Goal: Task Accomplishment & Management: Complete application form

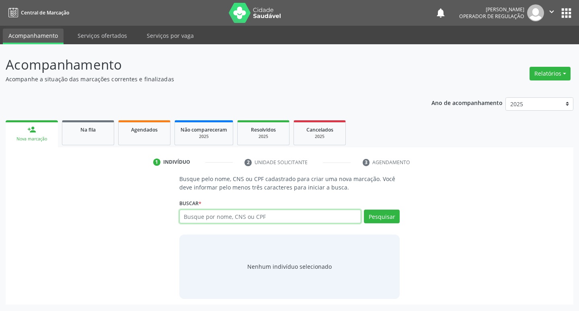
click at [194, 217] on input "text" at bounding box center [270, 217] width 182 height 14
click at [204, 219] on input "text" at bounding box center [270, 217] width 182 height 14
click at [199, 219] on input "text" at bounding box center [270, 217] width 182 height 14
click at [382, 209] on div "Buscar * Busque por nome, CNS ou CPF Nenhum resultado encontrado para: " " Não …" at bounding box center [289, 212] width 221 height 31
click at [382, 214] on button "Pesquisar" at bounding box center [382, 217] width 36 height 14
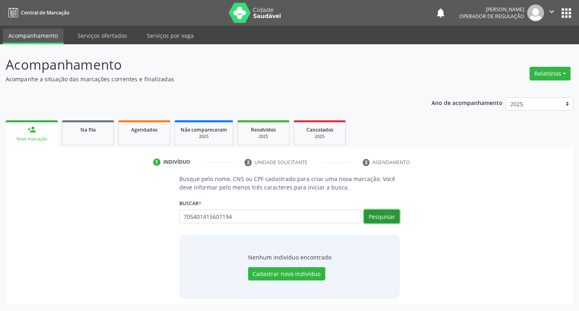
click at [383, 213] on button "Pesquisar" at bounding box center [382, 217] width 36 height 14
click at [381, 217] on button "Pesquisar" at bounding box center [382, 217] width 36 height 14
click at [252, 218] on input "705401415607194" at bounding box center [270, 217] width 182 height 14
type input "7"
click at [387, 218] on button "Pesquisar" at bounding box center [382, 217] width 36 height 14
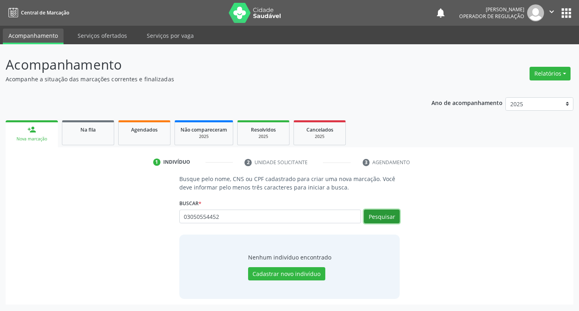
click at [382, 220] on button "Pesquisar" at bounding box center [382, 217] width 36 height 14
click at [256, 216] on input "03050554452" at bounding box center [270, 217] width 182 height 14
type input "0"
click at [389, 222] on button "Pesquisar" at bounding box center [382, 217] width 36 height 14
click at [387, 217] on button "Pesquisar" at bounding box center [382, 217] width 36 height 14
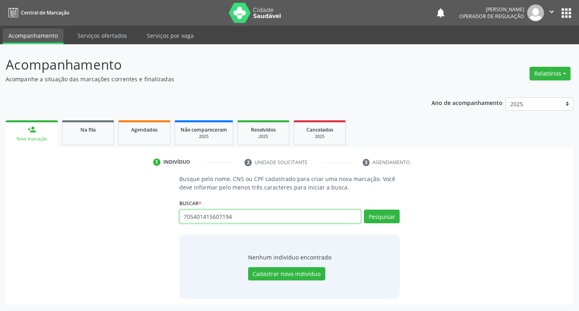
click at [249, 218] on input "705401415607194" at bounding box center [270, 217] width 182 height 14
type input "7"
click at [373, 216] on button "Pesquisar" at bounding box center [382, 217] width 36 height 14
click at [392, 212] on button "Pesquisar" at bounding box center [382, 217] width 36 height 14
click at [382, 216] on button "Pesquisar" at bounding box center [382, 217] width 36 height 14
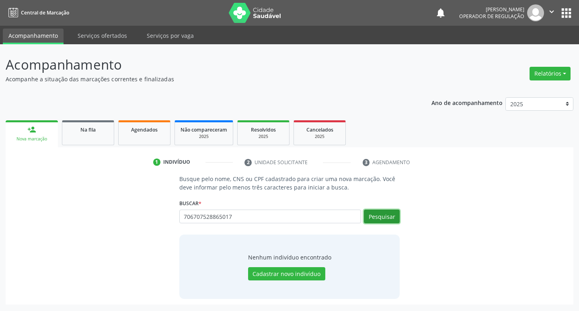
click at [382, 216] on button "Pesquisar" at bounding box center [382, 217] width 36 height 14
click at [235, 216] on input "706707528865017" at bounding box center [270, 217] width 182 height 14
type input "7"
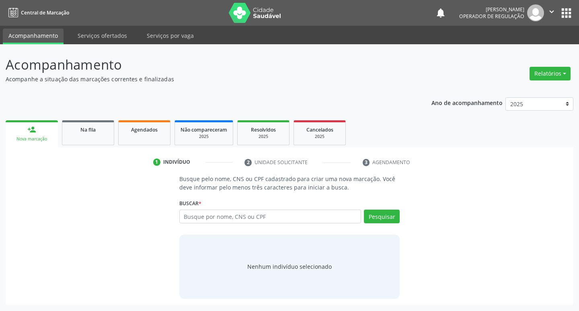
click at [194, 217] on input "text" at bounding box center [270, 217] width 182 height 14
type input "706707528865017"
click at [385, 218] on button "Pesquisar" at bounding box center [382, 217] width 36 height 14
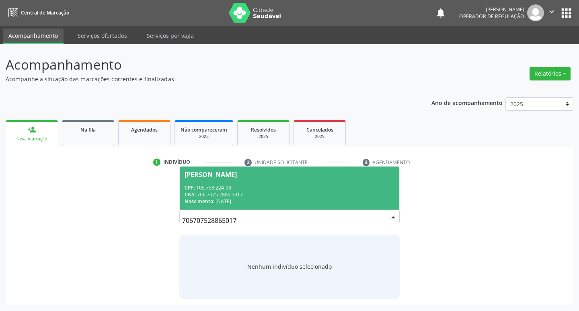
click at [237, 171] on div "[PERSON_NAME]" at bounding box center [211, 174] width 52 height 6
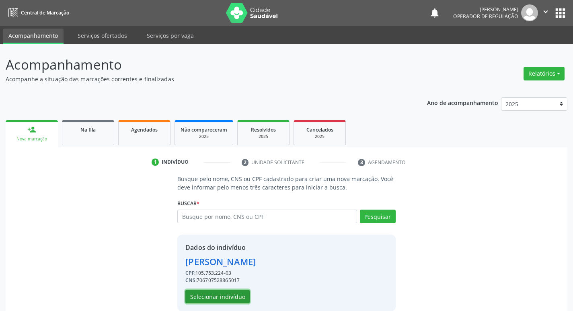
click at [243, 297] on button "Selecionar indivíduo" at bounding box center [217, 297] width 64 height 14
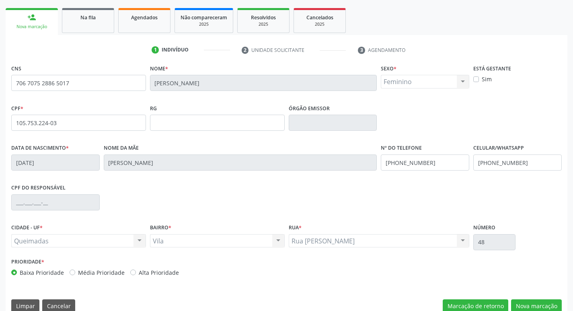
scroll to position [121, 0]
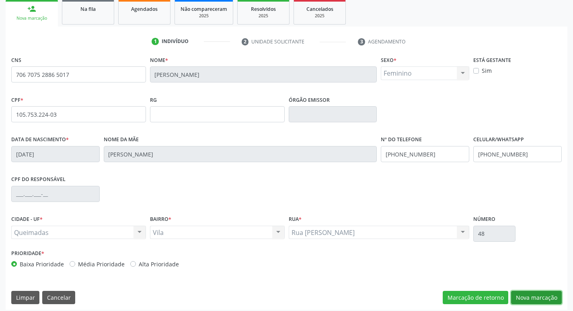
click at [528, 292] on button "Nova marcação" at bounding box center [536, 298] width 51 height 14
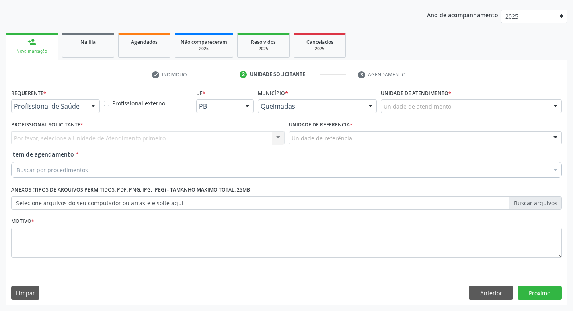
scroll to position [88, 0]
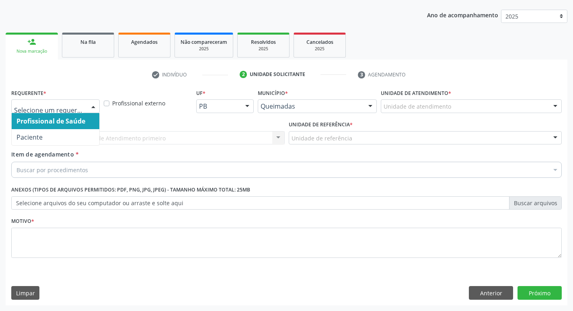
click at [88, 108] on div at bounding box center [93, 107] width 12 height 14
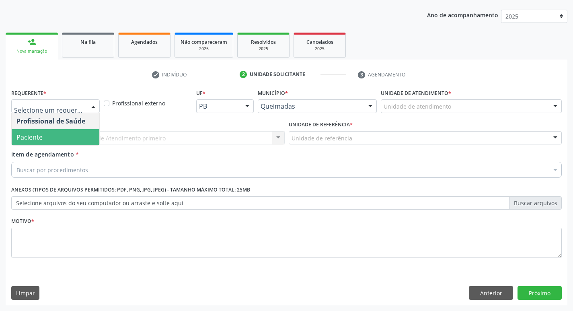
click at [84, 132] on span "Paciente" at bounding box center [56, 137] width 88 height 16
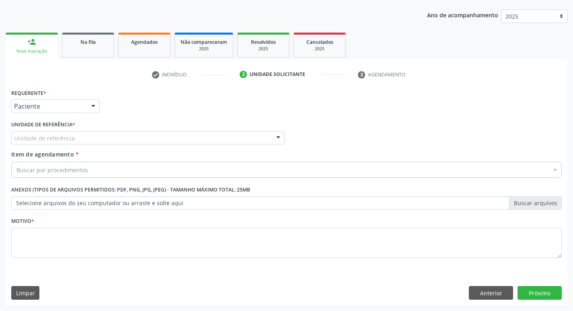
click at [77, 135] on div "Unidade de referência" at bounding box center [148, 138] width 274 height 14
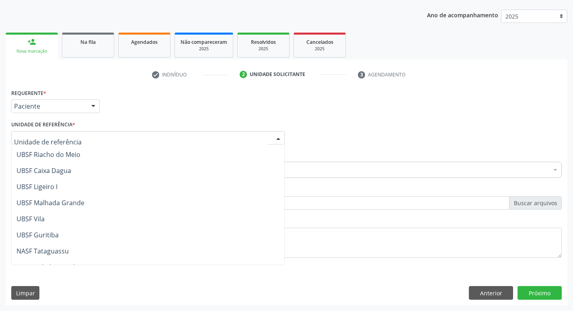
scroll to position [201, 0]
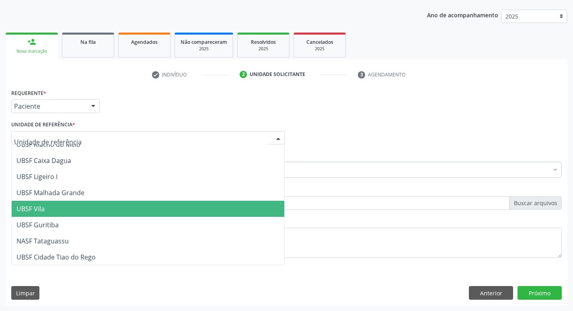
click at [89, 211] on span "UBSF Vila" at bounding box center [148, 209] width 273 height 16
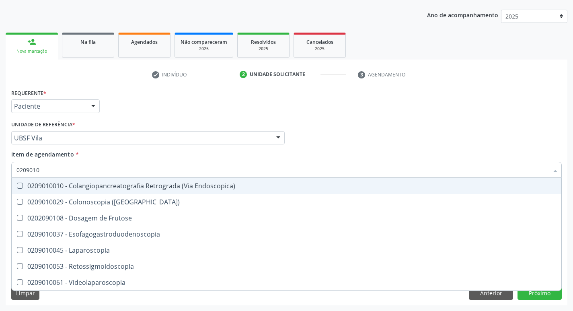
type input "02090100"
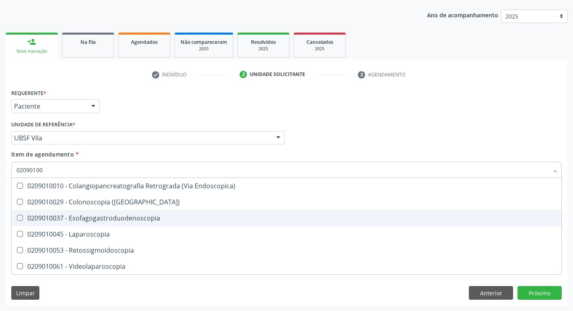
click at [17, 218] on Esofagogastroduodenoscopia at bounding box center [20, 218] width 6 height 6
click at [17, 218] on Esofagogastroduodenoscopia "checkbox" at bounding box center [14, 217] width 5 height 5
checkbox Esofagogastroduodenoscopia "true"
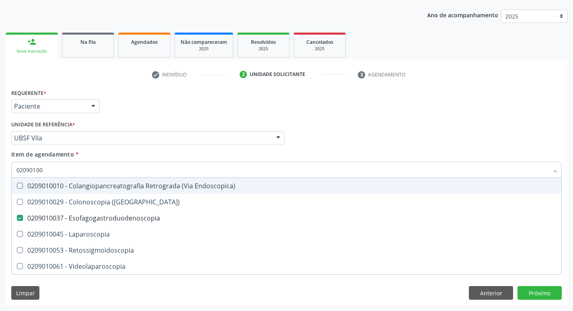
click at [341, 144] on div "Profissional Solicitante Por favor, selecione a Unidade de Atendimento primeiro…" at bounding box center [286, 134] width 555 height 31
checkbox \(Coloscopia\) "true"
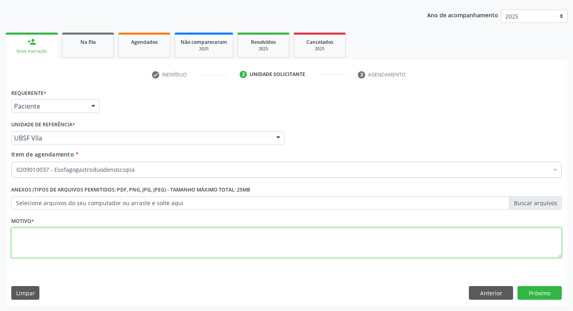
click at [34, 235] on textarea at bounding box center [286, 243] width 551 height 31
type textarea "AVALIACAO"
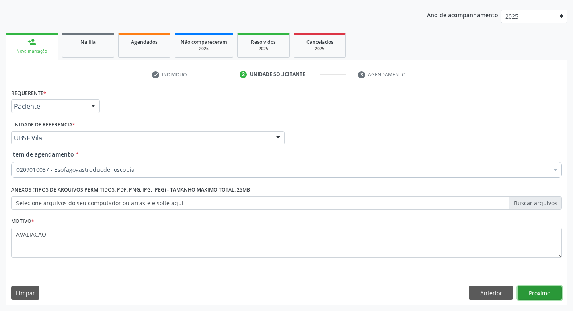
click at [540, 288] on button "Próximo" at bounding box center [540, 293] width 44 height 14
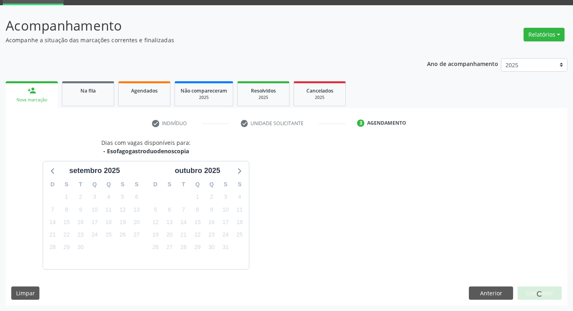
scroll to position [63, 0]
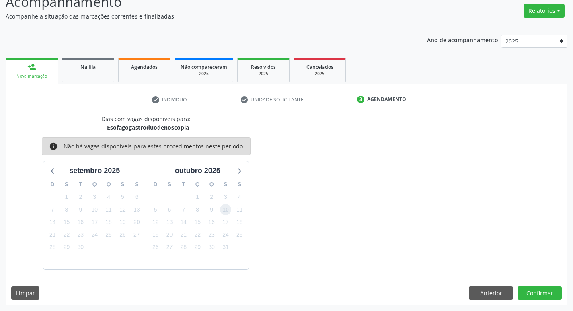
click at [228, 207] on span "10" at bounding box center [225, 209] width 11 height 11
click at [535, 292] on button "Confirmar" at bounding box center [540, 293] width 44 height 14
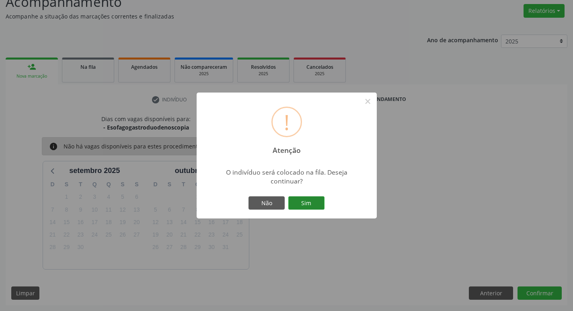
click at [315, 200] on button "Sim" at bounding box center [306, 203] width 36 height 14
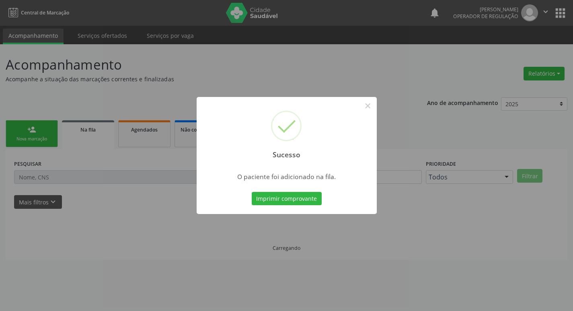
scroll to position [0, 0]
click at [371, 107] on button "×" at bounding box center [371, 106] width 14 height 14
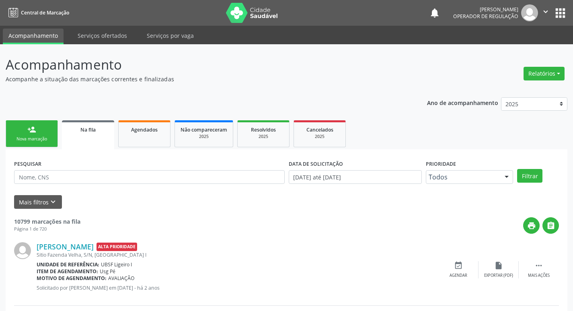
click at [25, 134] on link "person_add Nova marcação" at bounding box center [32, 133] width 52 height 27
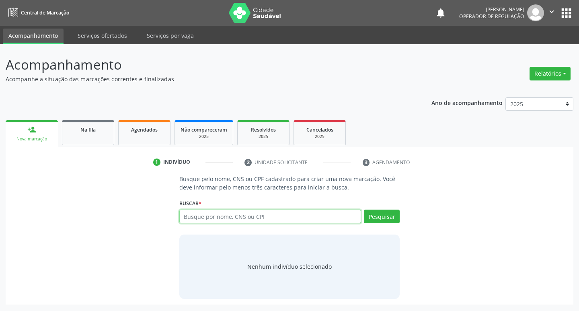
click at [240, 218] on input "text" at bounding box center [270, 217] width 182 height 14
click at [189, 214] on input "text" at bounding box center [270, 217] width 182 height 14
click at [186, 217] on input "text" at bounding box center [270, 217] width 182 height 14
type input "705401415607194"
click at [381, 216] on button "Pesquisar" at bounding box center [382, 217] width 36 height 14
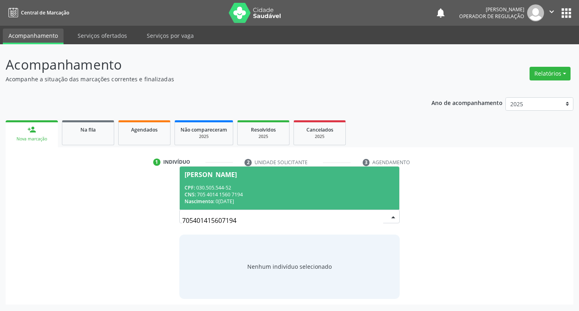
click at [217, 177] on div "[PERSON_NAME]" at bounding box center [211, 174] width 52 height 6
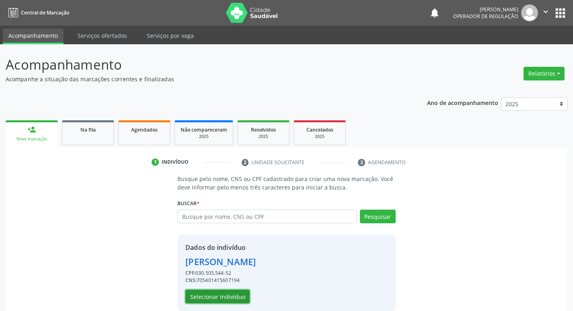
click at [238, 294] on button "Selecionar indivíduo" at bounding box center [217, 297] width 64 height 14
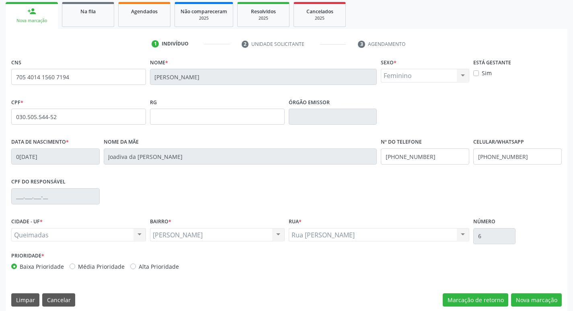
scroll to position [125, 0]
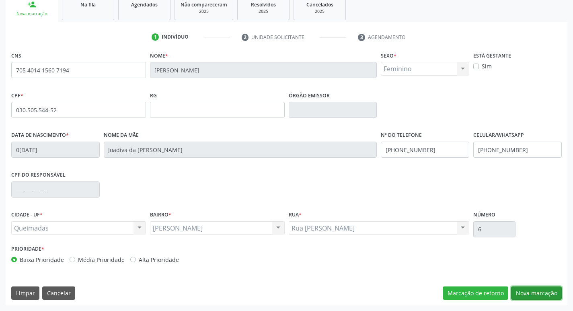
click at [533, 294] on button "Nova marcação" at bounding box center [536, 293] width 51 height 14
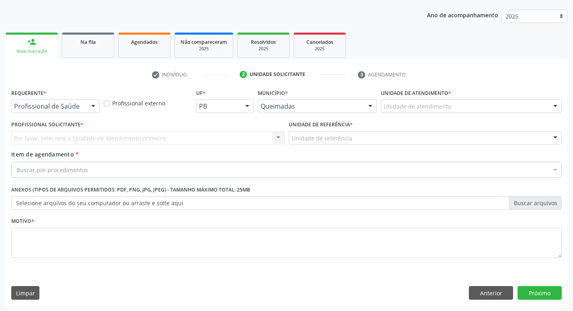
scroll to position [88, 0]
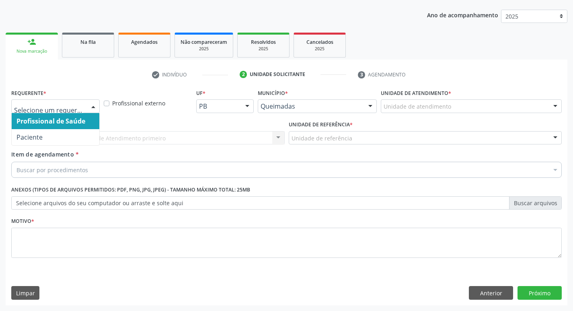
click at [95, 107] on div at bounding box center [93, 107] width 12 height 14
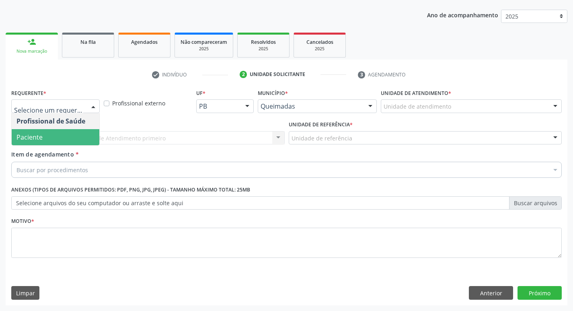
click at [66, 138] on span "Paciente" at bounding box center [56, 137] width 88 height 16
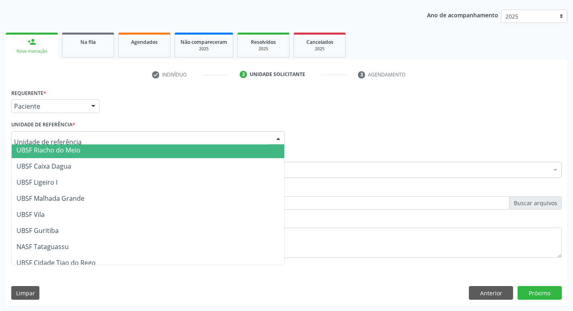
scroll to position [201, 0]
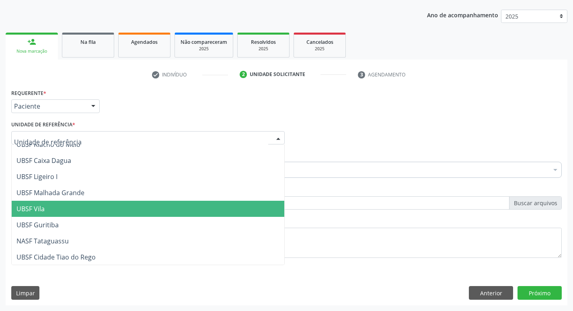
click at [56, 205] on span "UBSF Vila" at bounding box center [148, 209] width 273 height 16
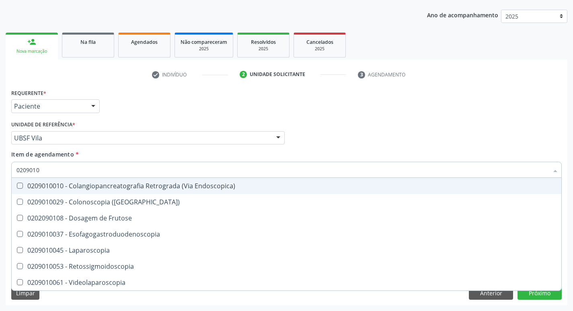
type input "02090100"
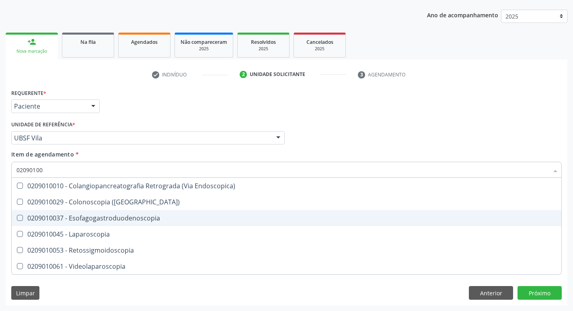
click at [19, 218] on Esofagogastroduodenoscopia at bounding box center [20, 218] width 6 height 6
click at [17, 218] on Esofagogastroduodenoscopia "checkbox" at bounding box center [14, 217] width 5 height 5
checkbox Esofagogastroduodenoscopia "true"
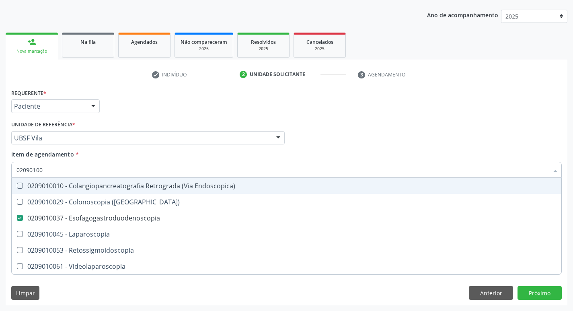
click at [347, 149] on div "Profissional Solicitante Por favor, selecione a Unidade de Atendimento primeiro…" at bounding box center [286, 134] width 555 height 31
checkbox \(Coloscopia\) "true"
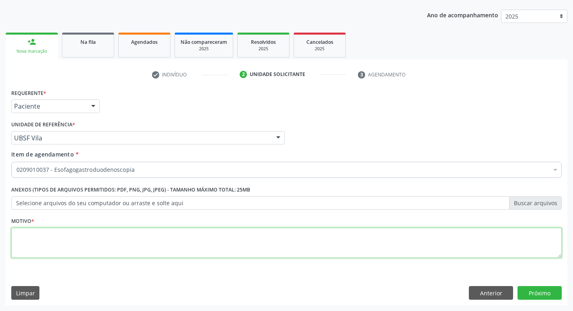
click at [27, 237] on textarea at bounding box center [286, 243] width 551 height 31
type textarea "AVALIACAO"
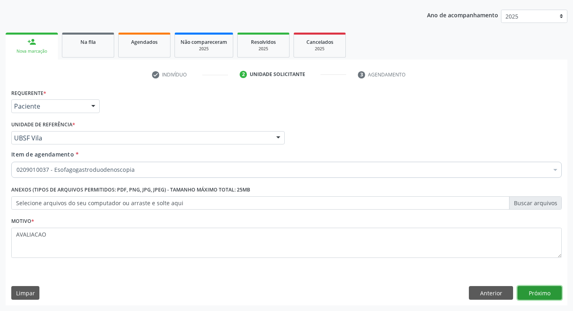
click at [551, 290] on button "Próximo" at bounding box center [540, 293] width 44 height 14
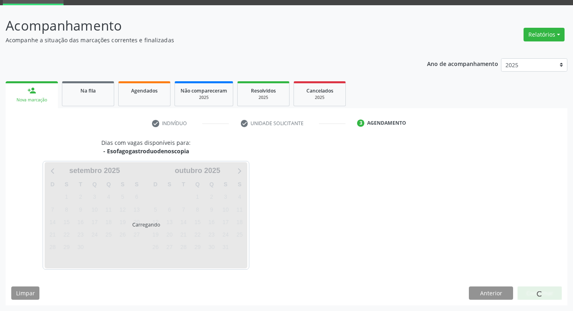
scroll to position [63, 0]
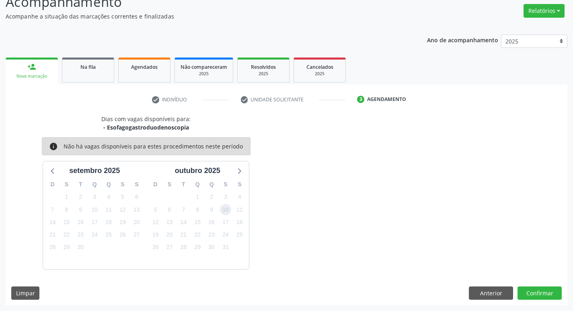
click at [228, 210] on span "10" at bounding box center [225, 209] width 11 height 11
click at [542, 294] on button "Confirmar" at bounding box center [540, 293] width 44 height 14
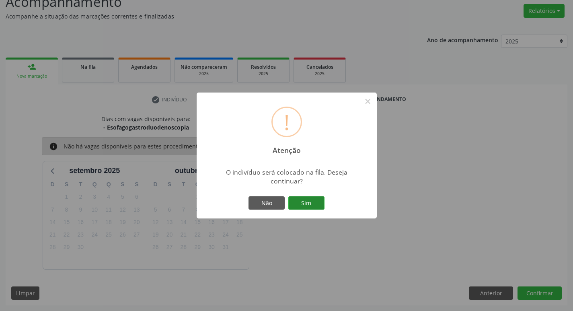
click at [313, 206] on button "Sim" at bounding box center [306, 203] width 36 height 14
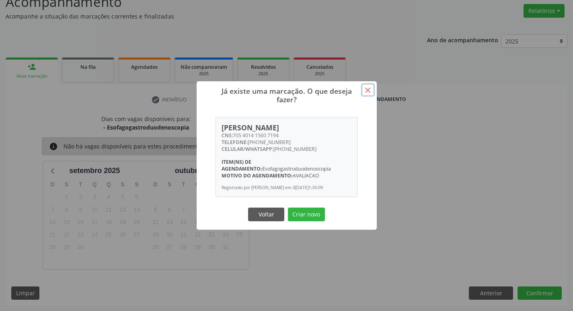
click at [364, 88] on button "×" at bounding box center [368, 90] width 14 height 14
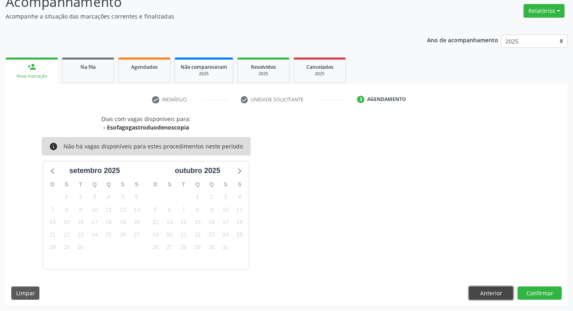
click at [492, 293] on button "Anterior" at bounding box center [491, 293] width 44 height 14
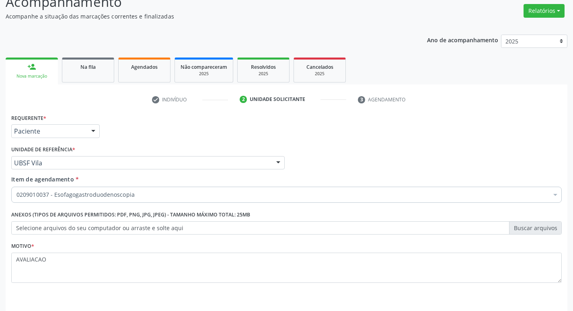
scroll to position [88, 0]
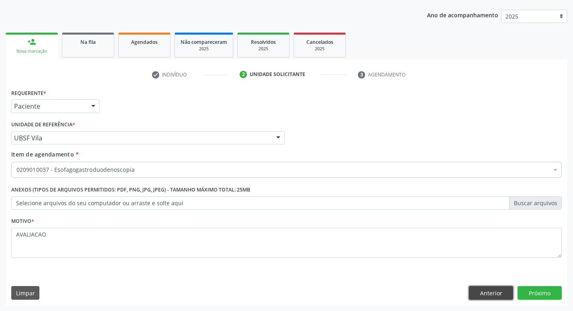
click at [492, 289] on button "Anterior" at bounding box center [491, 293] width 44 height 14
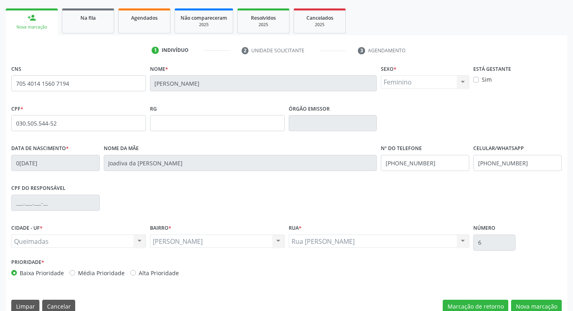
scroll to position [125, 0]
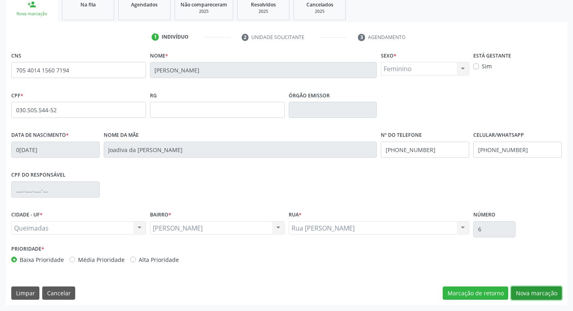
click at [536, 294] on button "Nova marcação" at bounding box center [536, 293] width 51 height 14
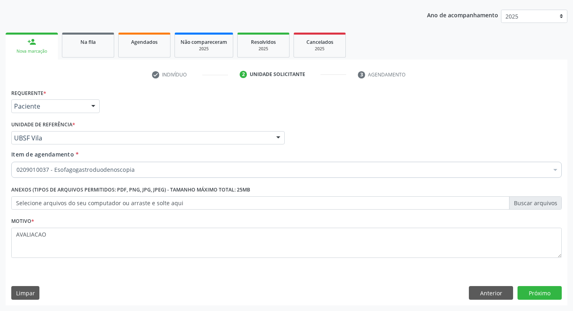
click at [43, 49] on div "Nova marcação" at bounding box center [31, 51] width 41 height 6
click at [89, 37] on div "Na fila" at bounding box center [88, 41] width 40 height 8
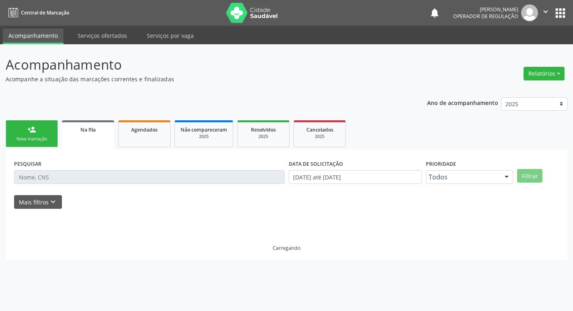
scroll to position [0, 0]
click at [45, 134] on link "person_add Nova marcação" at bounding box center [32, 133] width 52 height 27
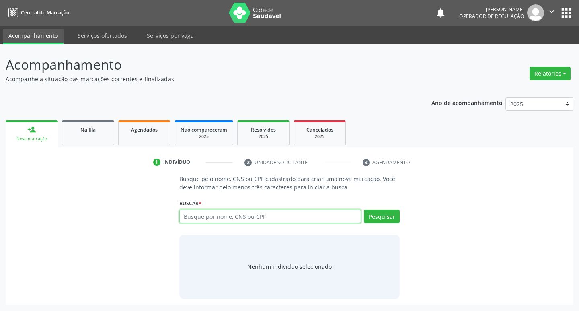
click at [204, 215] on input "text" at bounding box center [270, 217] width 182 height 14
click at [220, 214] on input "text" at bounding box center [270, 217] width 182 height 14
type input "702106752897697"
click at [385, 219] on button "Pesquisar" at bounding box center [382, 217] width 36 height 14
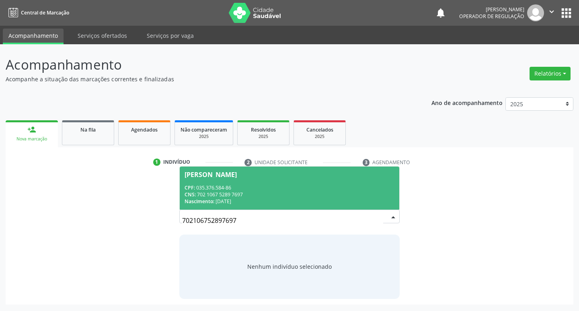
click at [233, 173] on div "[PERSON_NAME]" at bounding box center [211, 174] width 52 height 6
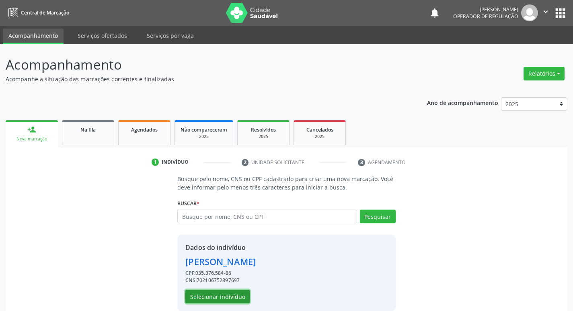
click at [239, 295] on button "Selecionar indivíduo" at bounding box center [217, 297] width 64 height 14
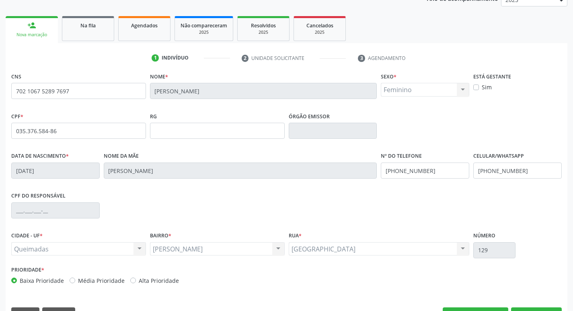
scroll to position [125, 0]
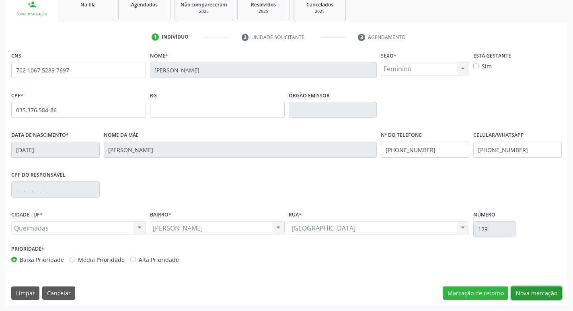
click at [541, 292] on button "Nova marcação" at bounding box center [536, 293] width 51 height 14
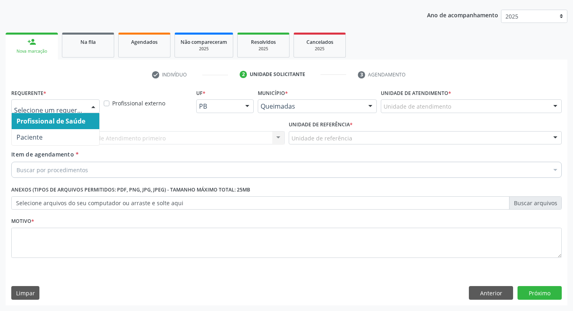
click at [92, 104] on div at bounding box center [93, 107] width 12 height 14
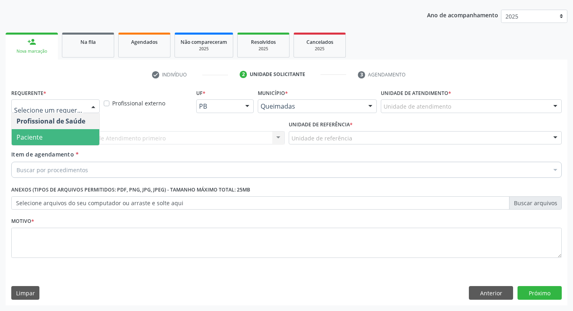
click at [77, 133] on span "Paciente" at bounding box center [56, 137] width 88 height 16
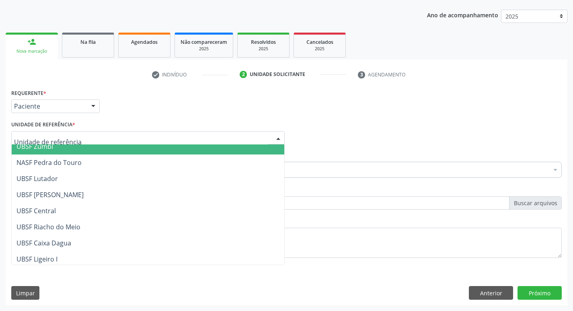
scroll to position [121, 0]
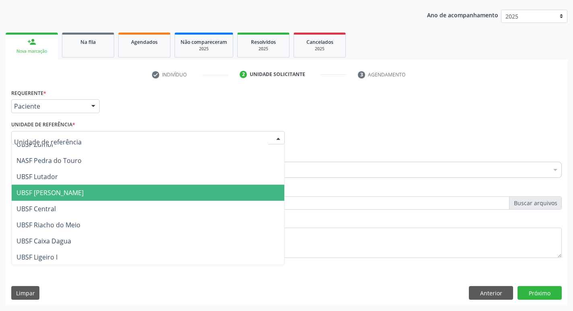
click at [75, 190] on span "UBSF [PERSON_NAME]" at bounding box center [49, 192] width 67 height 9
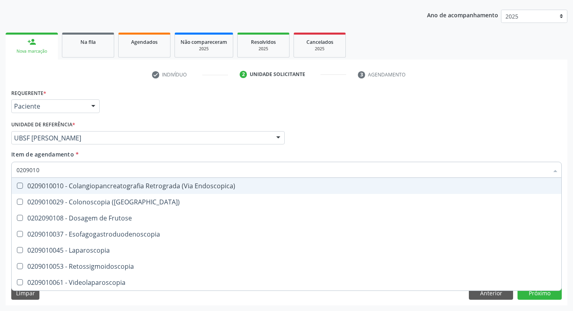
type input "02090100"
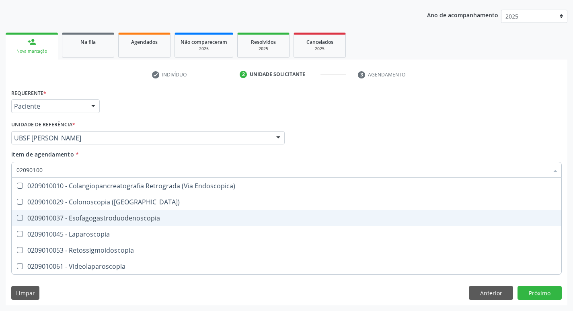
click at [23, 218] on Esofagogastroduodenoscopia at bounding box center [20, 218] width 6 height 6
click at [17, 218] on Esofagogastroduodenoscopia "checkbox" at bounding box center [14, 217] width 5 height 5
checkbox Esofagogastroduodenoscopia "true"
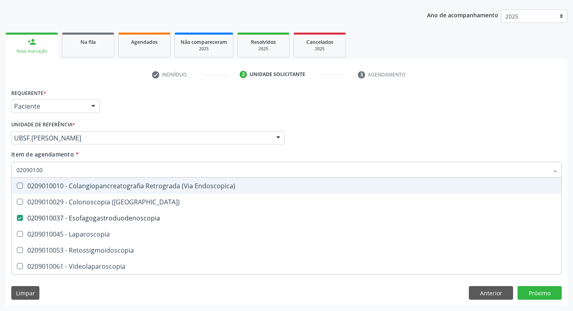
click at [410, 140] on div "Profissional Solicitante Por favor, selecione a Unidade de Atendimento primeiro…" at bounding box center [286, 134] width 555 height 31
checkbox \(Coloscopia\) "true"
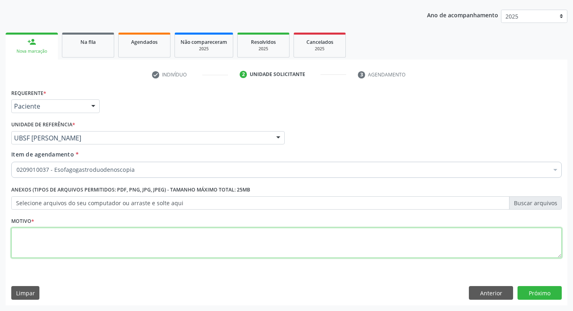
click at [28, 233] on textarea at bounding box center [286, 243] width 551 height 31
type textarea "AVALIACAO"
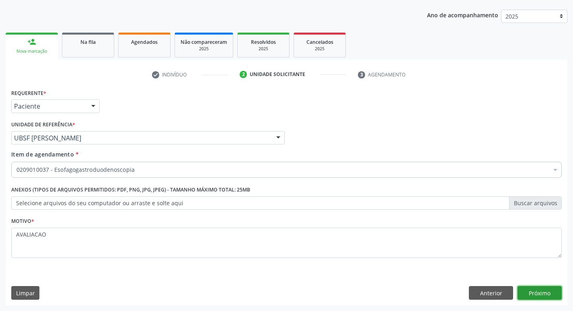
click at [541, 292] on button "Próximo" at bounding box center [540, 293] width 44 height 14
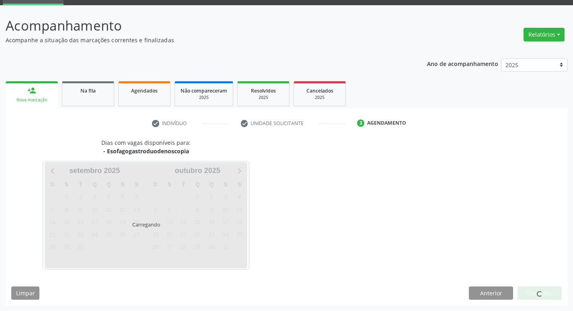
scroll to position [63, 0]
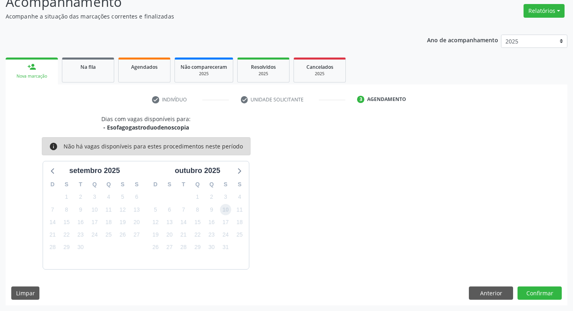
click at [226, 208] on span "10" at bounding box center [225, 209] width 11 height 11
click at [549, 296] on button "Confirmar" at bounding box center [540, 293] width 44 height 14
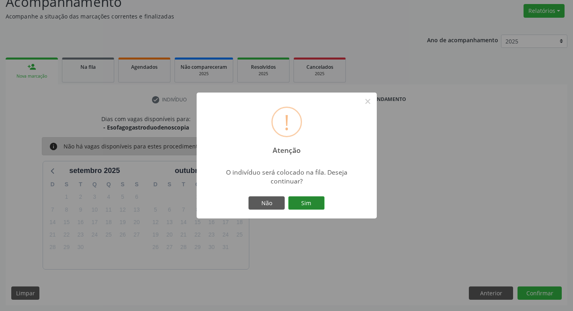
click at [314, 204] on button "Sim" at bounding box center [306, 203] width 36 height 14
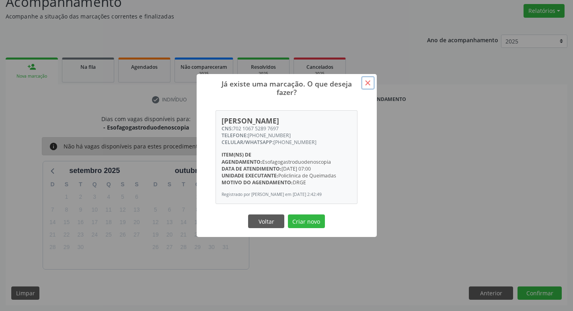
click at [365, 79] on button "×" at bounding box center [368, 83] width 14 height 14
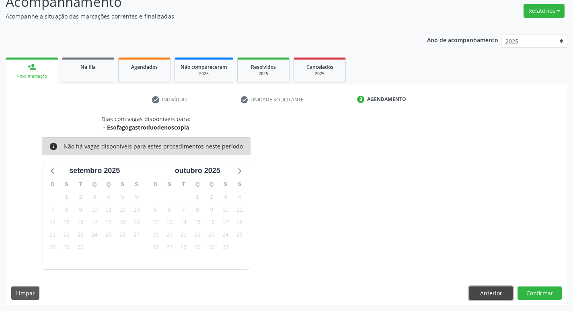
click at [496, 295] on button "Anterior" at bounding box center [491, 293] width 44 height 14
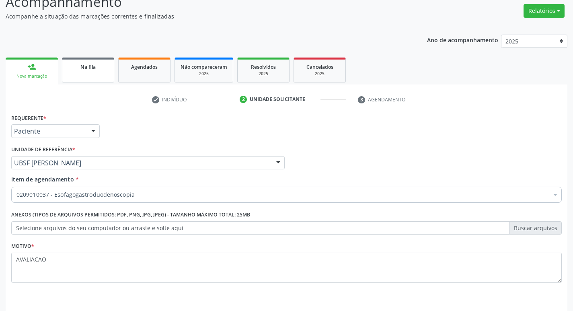
click at [83, 66] on span "Na fila" at bounding box center [87, 67] width 15 height 7
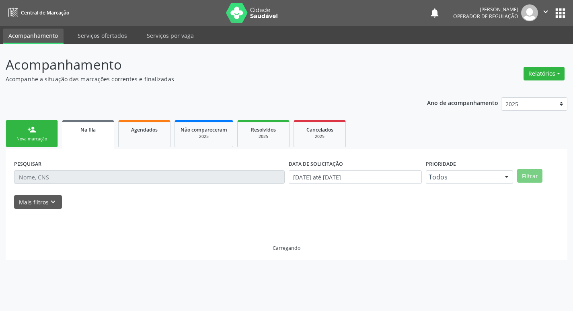
scroll to position [0, 0]
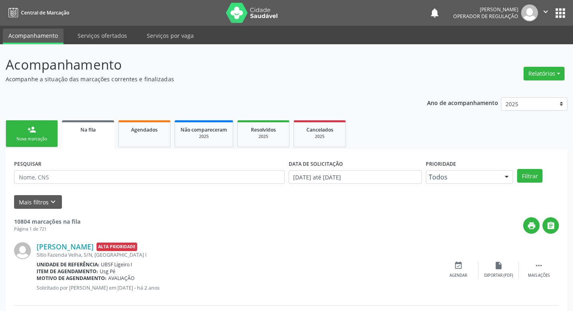
click at [44, 141] on div "Nova marcação" at bounding box center [32, 139] width 40 height 6
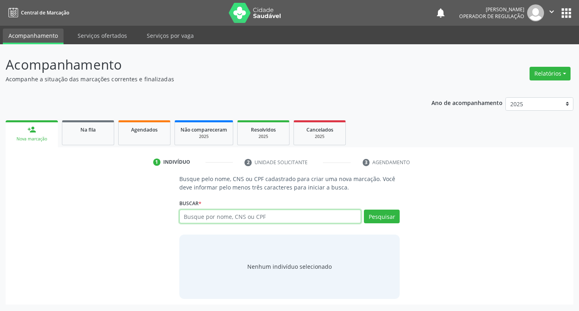
click at [200, 218] on input "text" at bounding box center [270, 217] width 182 height 14
type input "702605208076247"
click at [390, 214] on button "Pesquisar" at bounding box center [382, 217] width 36 height 14
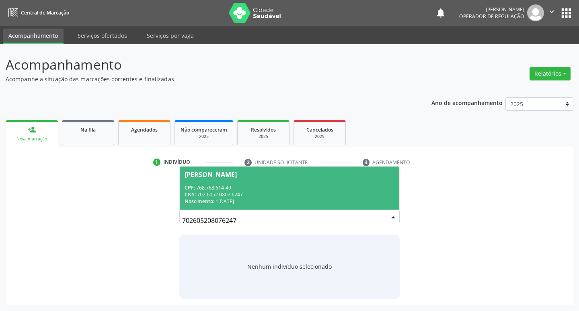
click at [213, 173] on div "[PERSON_NAME]" at bounding box center [211, 174] width 52 height 6
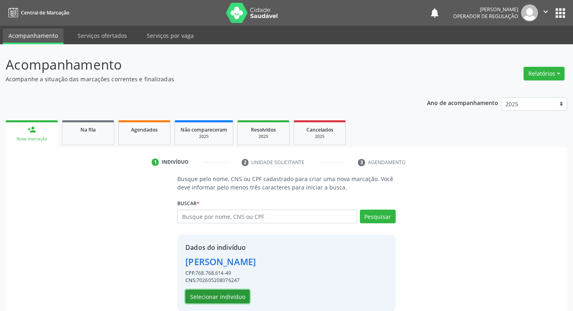
click at [233, 296] on button "Selecionar indivíduo" at bounding box center [217, 297] width 64 height 14
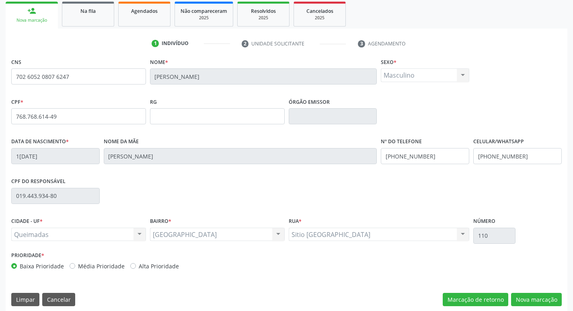
scroll to position [125, 0]
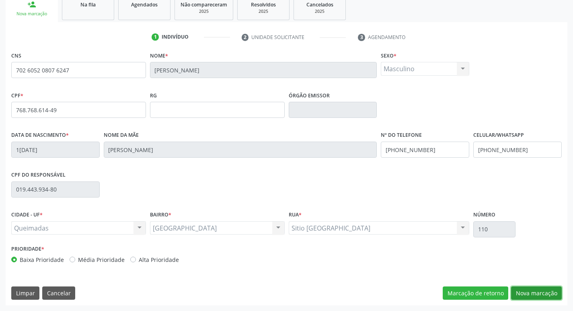
click at [531, 296] on button "Nova marcação" at bounding box center [536, 293] width 51 height 14
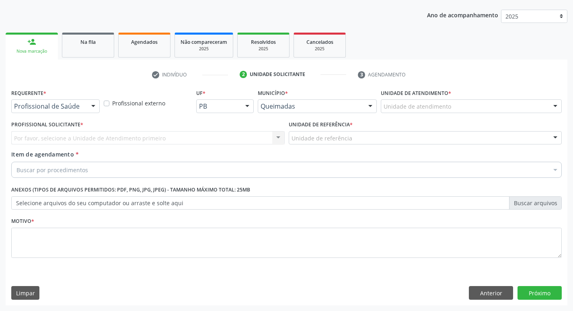
scroll to position [88, 0]
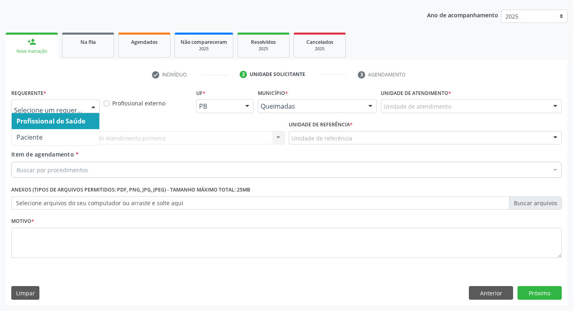
click at [93, 106] on div at bounding box center [93, 107] width 12 height 14
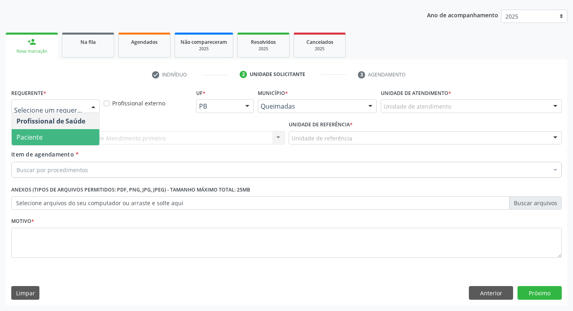
click at [72, 130] on span "Paciente" at bounding box center [56, 137] width 88 height 16
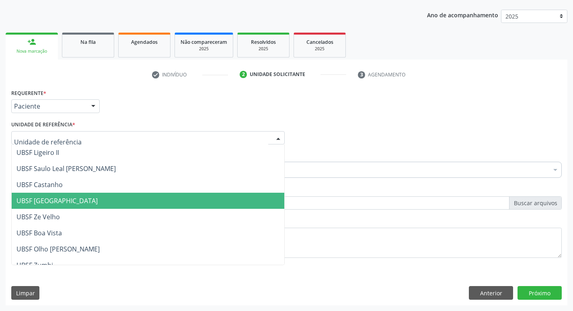
click at [73, 198] on span "UBSF [GEOGRAPHIC_DATA]" at bounding box center [148, 201] width 273 height 16
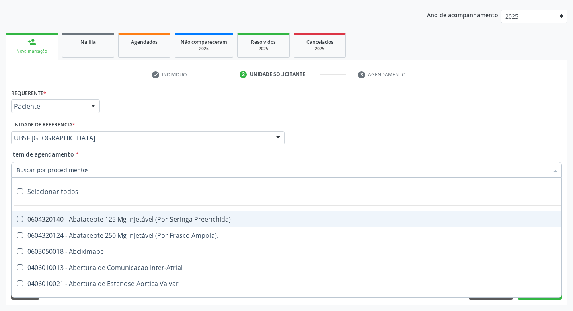
click at [55, 165] on div at bounding box center [286, 170] width 551 height 16
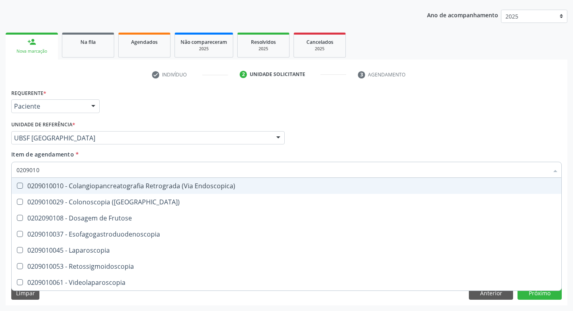
type input "02090100"
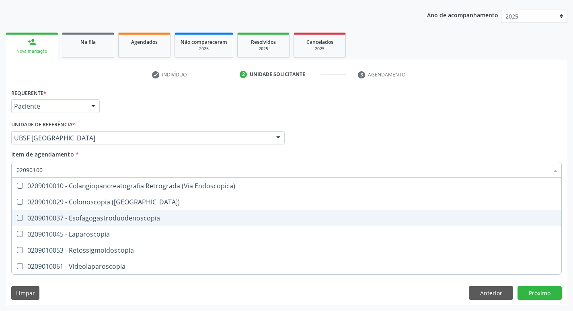
click at [23, 217] on Esofagogastroduodenoscopia at bounding box center [20, 218] width 6 height 6
click at [17, 217] on Esofagogastroduodenoscopia "checkbox" at bounding box center [14, 217] width 5 height 5
checkbox Esofagogastroduodenoscopia "true"
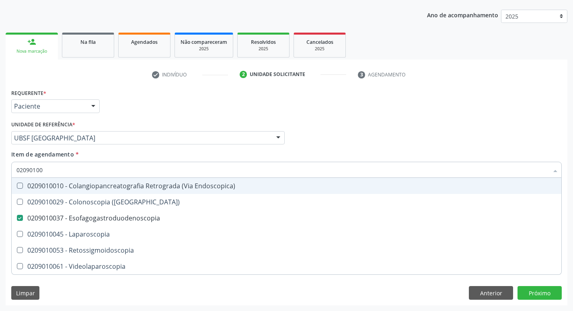
click at [435, 146] on div "Profissional Solicitante Por favor, selecione a Unidade de Atendimento primeiro…" at bounding box center [286, 134] width 555 height 31
checkbox \(Coloscopia\) "true"
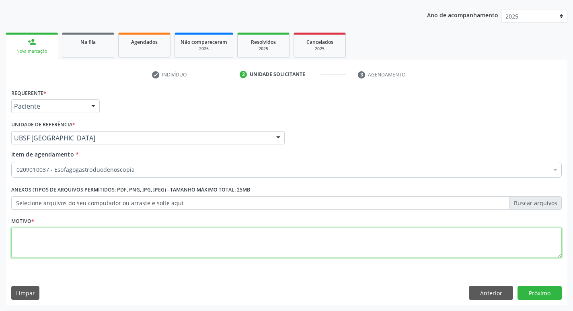
click at [26, 237] on textarea at bounding box center [286, 243] width 551 height 31
type textarea "CONSULTA"
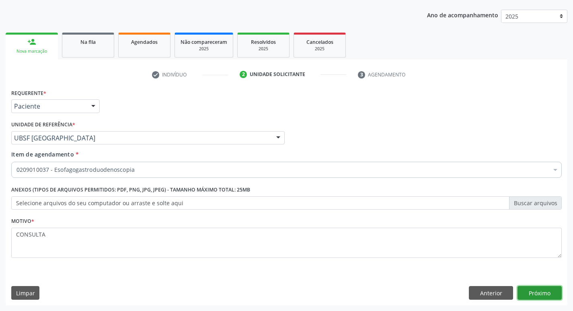
click at [533, 292] on button "Próximo" at bounding box center [540, 293] width 44 height 14
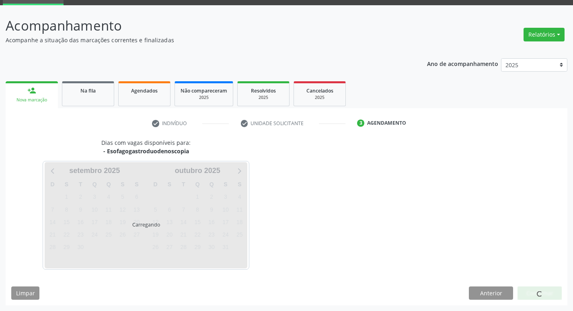
scroll to position [63, 0]
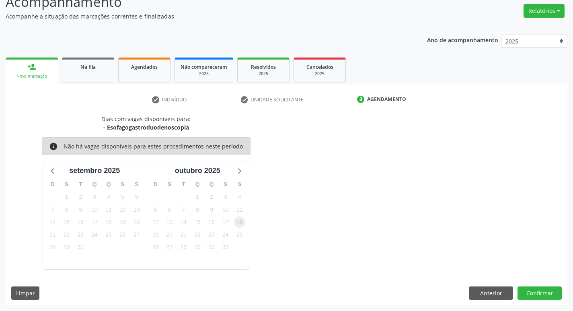
click at [236, 224] on span "18" at bounding box center [239, 221] width 11 height 11
click at [529, 292] on button "Confirmar" at bounding box center [540, 293] width 44 height 14
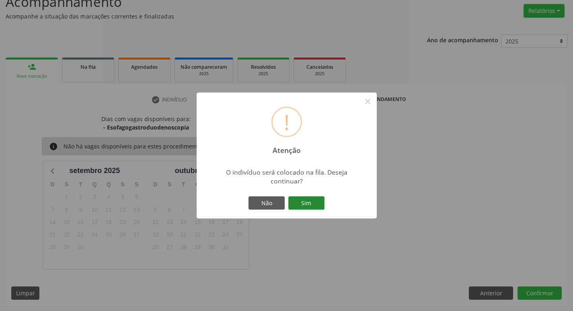
click at [305, 203] on button "Sim" at bounding box center [306, 203] width 36 height 14
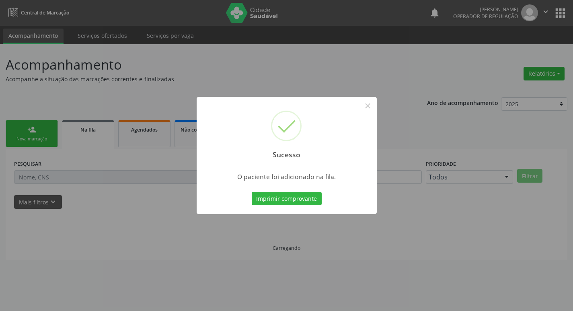
scroll to position [0, 0]
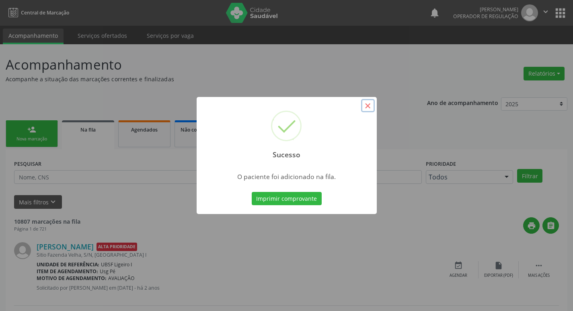
click at [365, 105] on button "×" at bounding box center [368, 106] width 14 height 14
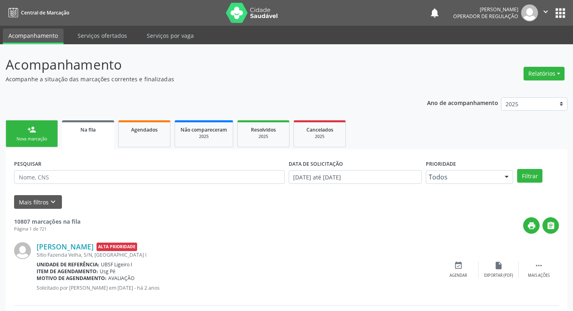
click at [39, 136] on div "Nova marcação" at bounding box center [32, 139] width 40 height 6
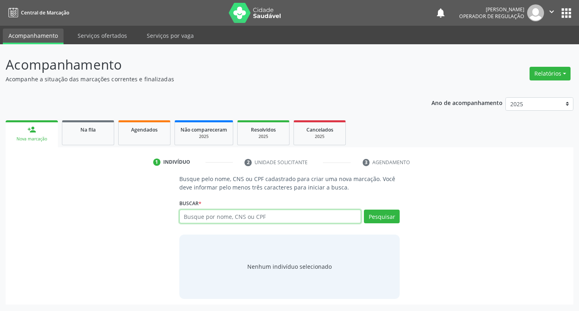
click at [210, 214] on input "text" at bounding box center [270, 217] width 182 height 14
type input "706900149294137"
click at [381, 216] on button "Pesquisar" at bounding box center [382, 217] width 36 height 14
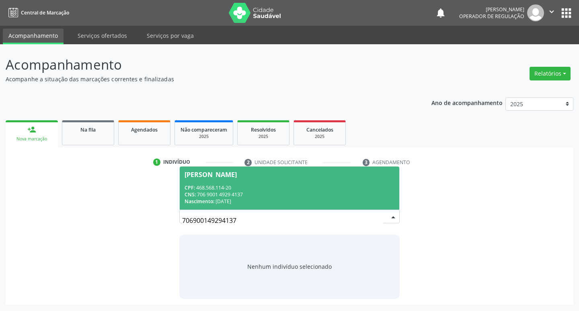
click at [219, 171] on span "[PERSON_NAME] CPF: 468.568.114-20 CNS: 706 9001 4929 4137 Nascimento: 2[DATE]" at bounding box center [290, 188] width 220 height 43
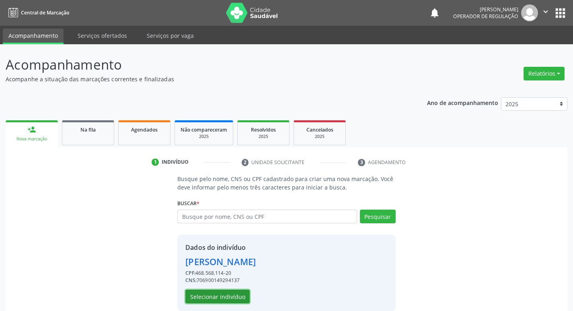
click at [208, 293] on button "Selecionar indivíduo" at bounding box center [217, 297] width 64 height 14
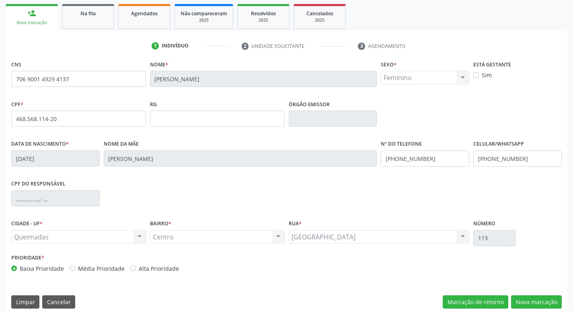
scroll to position [125, 0]
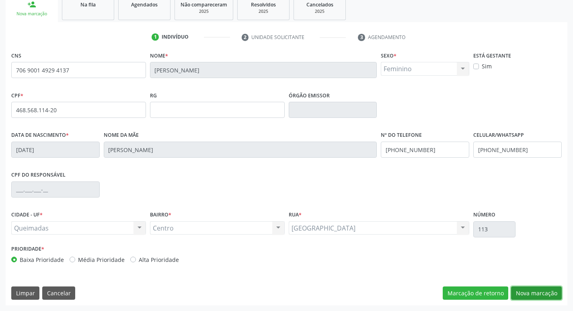
click at [525, 295] on button "Nova marcação" at bounding box center [536, 293] width 51 height 14
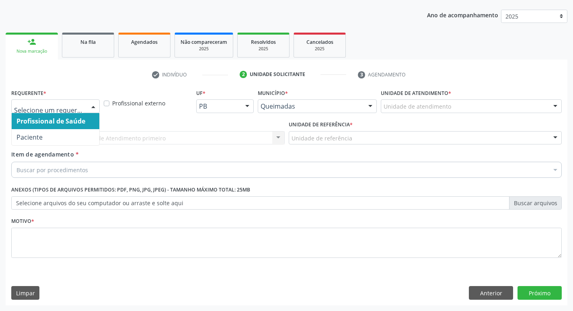
click at [93, 103] on div at bounding box center [93, 107] width 12 height 14
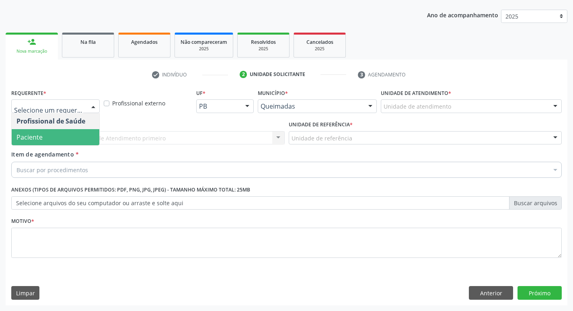
click at [70, 137] on span "Paciente" at bounding box center [56, 137] width 88 height 16
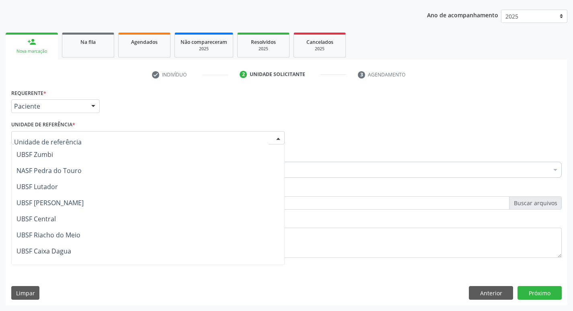
scroll to position [121, 0]
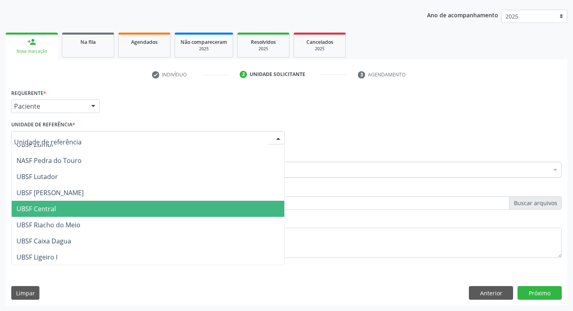
click at [81, 208] on span "UBSF Central" at bounding box center [148, 209] width 273 height 16
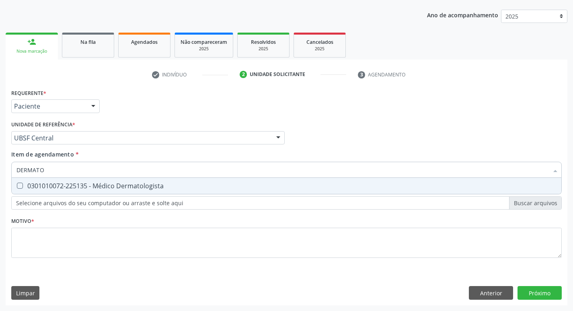
type input "DERMATO"
click at [366, 144] on div "Profissional Solicitante Por favor, selecione a Unidade de Atendimento primeiro…" at bounding box center [286, 134] width 555 height 31
type input "DERMATO"
click at [18, 184] on Dermatologista at bounding box center [20, 186] width 6 height 6
click at [17, 184] on Dermatologista "checkbox" at bounding box center [14, 185] width 5 height 5
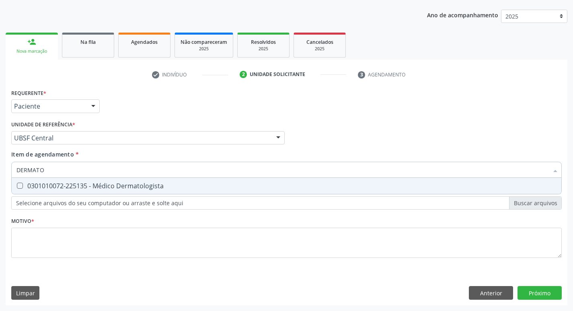
checkbox Dermatologista "true"
click at [338, 138] on div "Profissional Solicitante Por favor, selecione a Unidade de Atendimento primeiro…" at bounding box center [286, 134] width 555 height 31
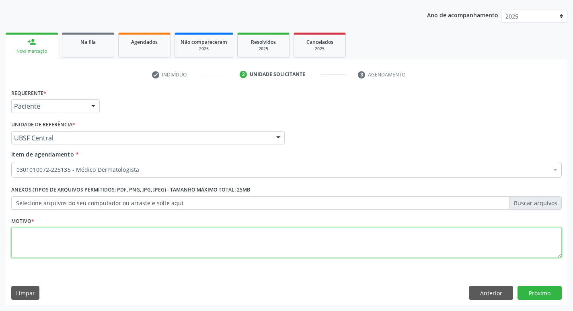
click at [27, 235] on textarea at bounding box center [286, 243] width 551 height 31
type textarea "RETORNO"
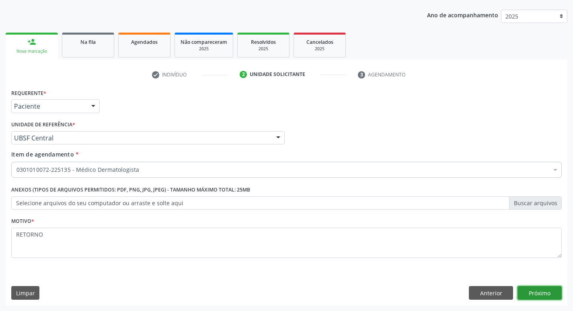
click at [544, 294] on button "Próximo" at bounding box center [540, 293] width 44 height 14
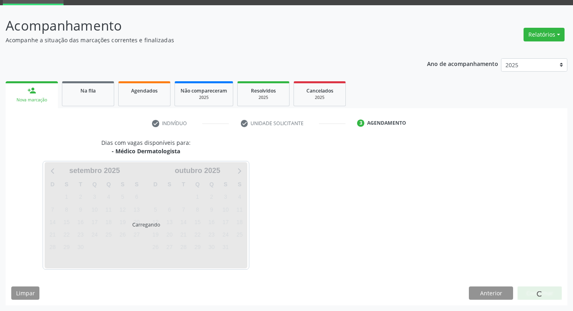
scroll to position [63, 0]
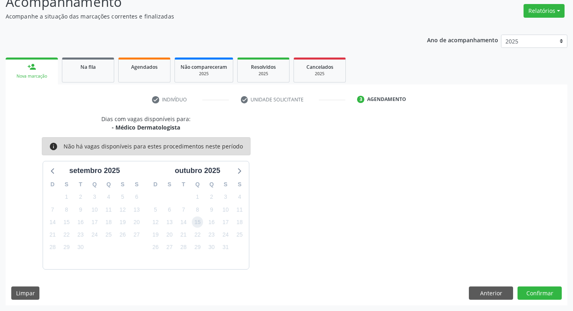
click at [197, 223] on span "15" at bounding box center [197, 221] width 11 height 11
click at [541, 287] on button "Confirmar" at bounding box center [540, 293] width 44 height 14
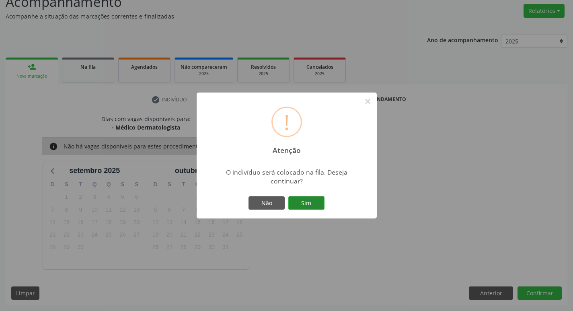
click at [308, 206] on button "Sim" at bounding box center [306, 203] width 36 height 14
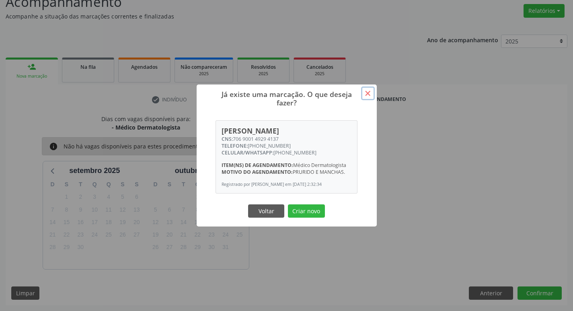
click at [368, 89] on button "×" at bounding box center [368, 93] width 14 height 14
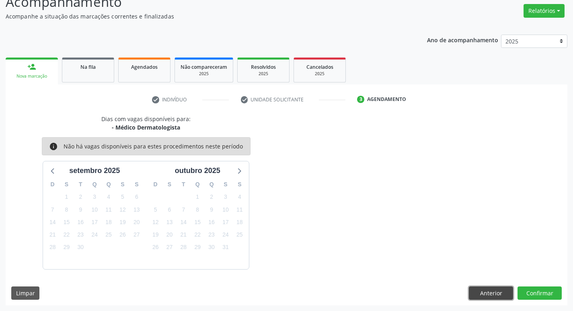
click at [495, 291] on button "Anterior" at bounding box center [491, 293] width 44 height 14
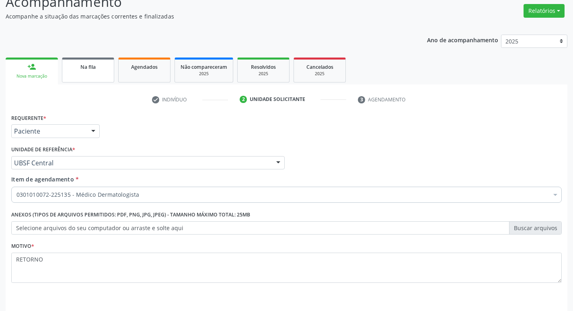
click at [102, 73] on link "Na fila" at bounding box center [88, 70] width 52 height 25
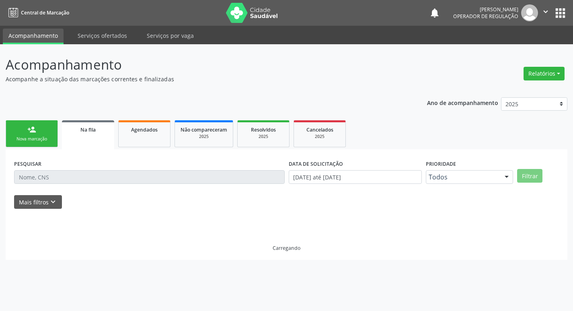
scroll to position [0, 0]
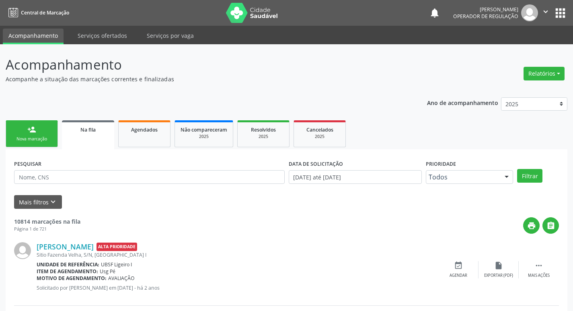
click at [33, 137] on div "Nova marcação" at bounding box center [32, 139] width 40 height 6
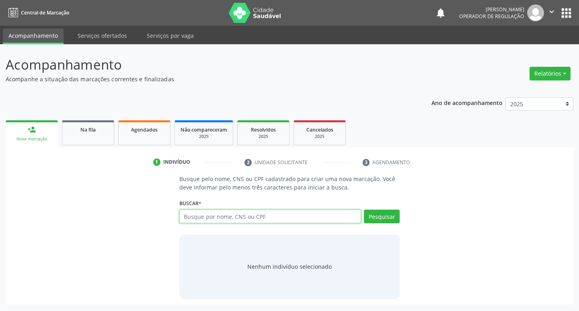
click at [204, 220] on input "text" at bounding box center [270, 217] width 182 height 14
click at [187, 218] on input "text" at bounding box center [270, 217] width 182 height 14
type input "702803670720263"
click at [392, 212] on button "Pesquisar" at bounding box center [382, 217] width 36 height 14
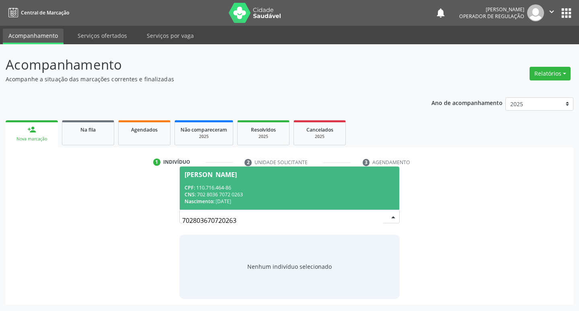
click at [237, 172] on div "[PERSON_NAME]" at bounding box center [211, 174] width 52 height 6
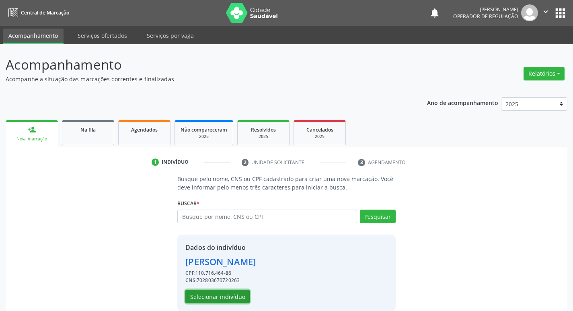
click at [217, 299] on button "Selecionar indivíduo" at bounding box center [217, 297] width 64 height 14
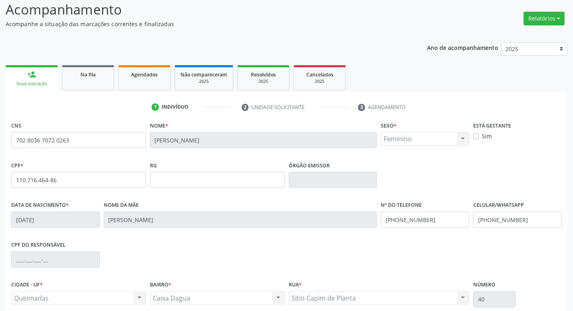
scroll to position [125, 0]
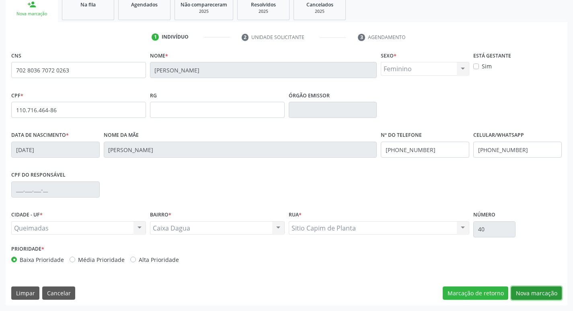
click at [539, 292] on button "Nova marcação" at bounding box center [536, 293] width 51 height 14
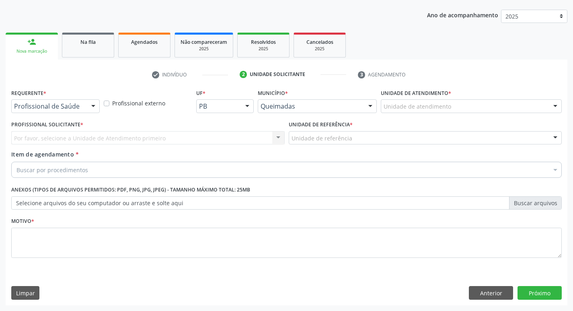
scroll to position [88, 0]
click at [97, 107] on div at bounding box center [93, 107] width 12 height 14
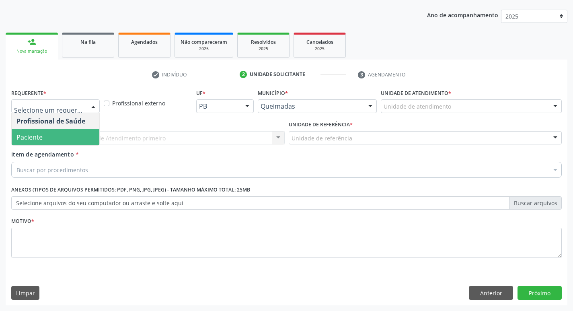
click at [68, 135] on span "Paciente" at bounding box center [56, 137] width 88 height 16
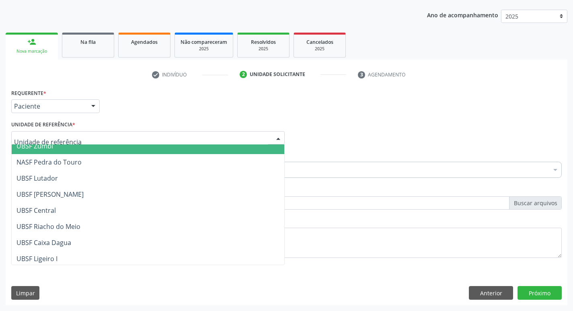
scroll to position [121, 0]
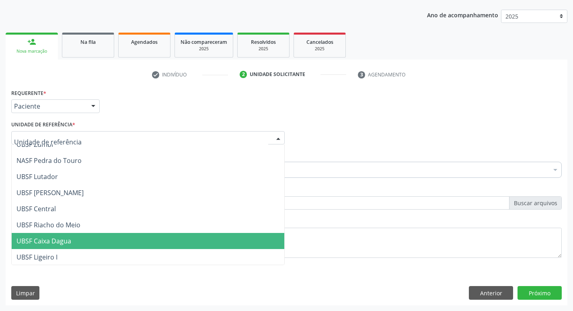
click at [58, 243] on span "UBSF Caixa Dagua" at bounding box center [43, 241] width 55 height 9
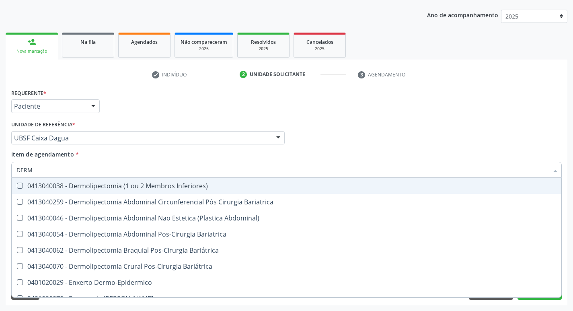
type input "DERMA"
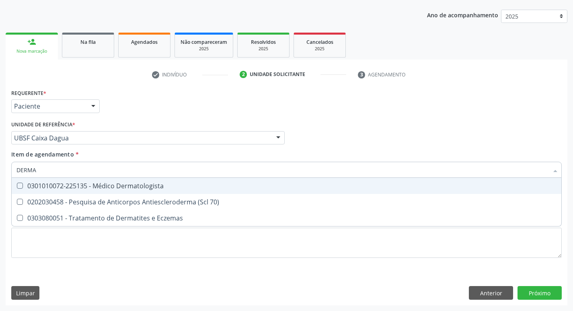
click at [18, 186] on Dermatologista at bounding box center [20, 186] width 6 height 6
click at [17, 186] on Dermatologista "checkbox" at bounding box center [14, 185] width 5 height 5
checkbox Dermatologista "true"
click at [359, 147] on div "Profissional Solicitante Por favor, selecione a Unidade de Atendimento primeiro…" at bounding box center [286, 134] width 555 height 31
checkbox 70\) "true"
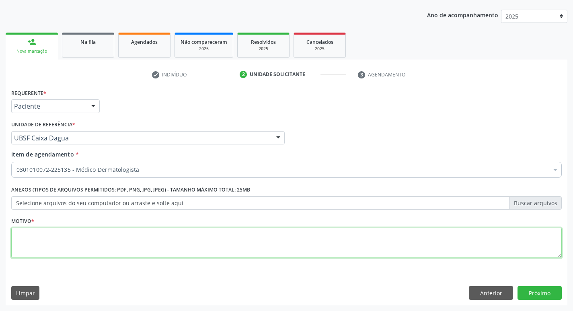
click at [33, 237] on textarea at bounding box center [286, 243] width 551 height 31
type textarea "RETORNO"
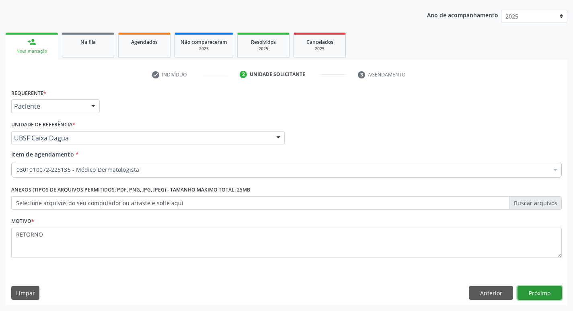
click at [544, 296] on button "Próximo" at bounding box center [540, 293] width 44 height 14
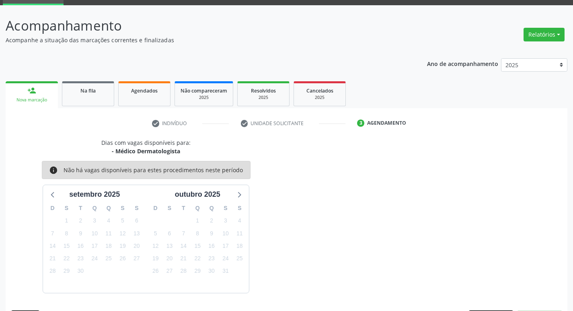
scroll to position [63, 0]
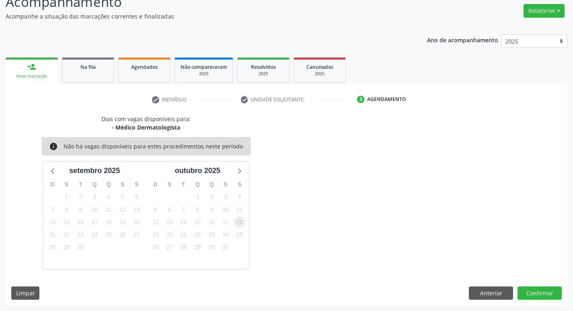
click at [243, 220] on span "18" at bounding box center [239, 221] width 11 height 11
click at [544, 291] on button "Confirmar" at bounding box center [540, 293] width 44 height 14
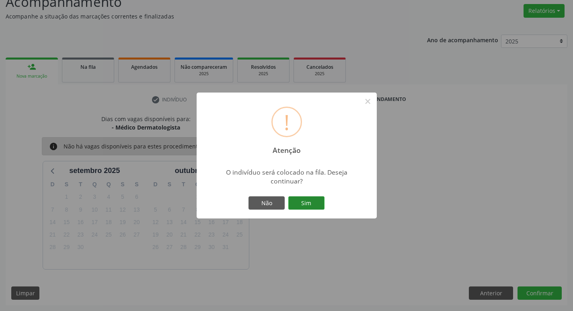
click at [304, 200] on button "Sim" at bounding box center [306, 203] width 36 height 14
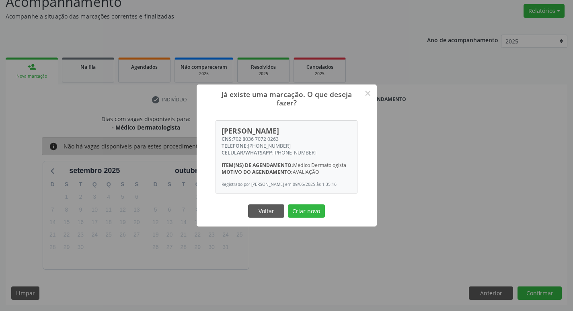
click at [496, 295] on div "Já existe uma marcação. O que deseja fazer? × [PERSON_NAME] CNS: 702 8036 7072 …" at bounding box center [286, 155] width 573 height 311
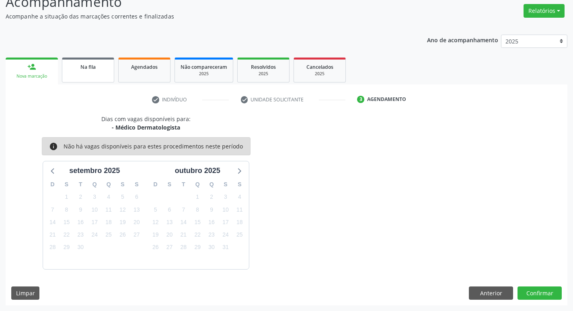
click at [89, 72] on link "Na fila" at bounding box center [88, 70] width 52 height 25
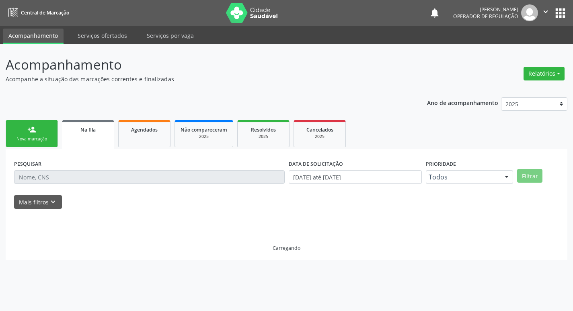
scroll to position [0, 0]
click at [54, 137] on link "person_add Nova marcação" at bounding box center [32, 133] width 52 height 27
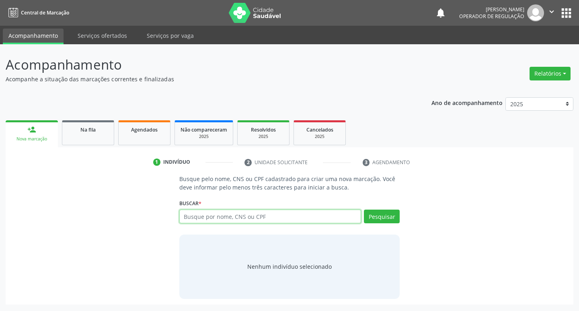
click at [192, 216] on input "text" at bounding box center [270, 217] width 182 height 14
type input "702803189399267"
click at [379, 219] on button "Pesquisar" at bounding box center [382, 217] width 36 height 14
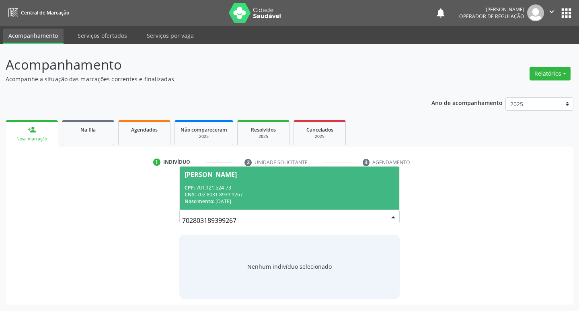
click at [245, 178] on span "[PERSON_NAME] CPF: 701.121.524-73 CNS: 702 8031 8939 9267 Nascimento: [DATE]" at bounding box center [290, 188] width 220 height 43
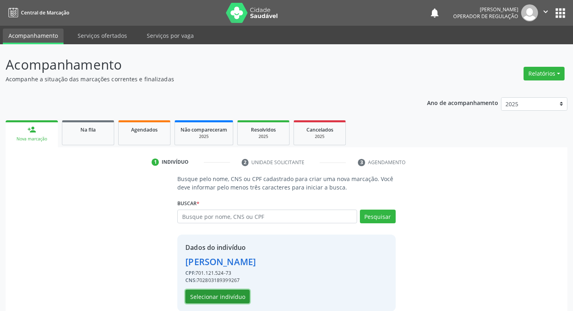
click at [231, 297] on button "Selecionar indivíduo" at bounding box center [217, 297] width 64 height 14
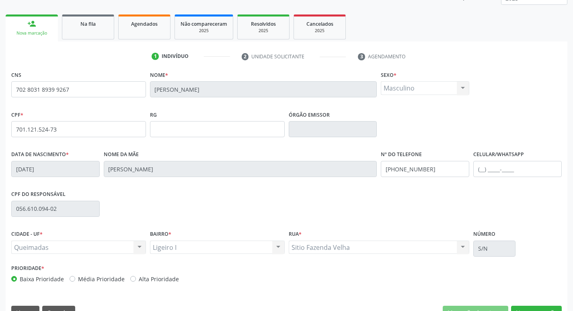
scroll to position [125, 0]
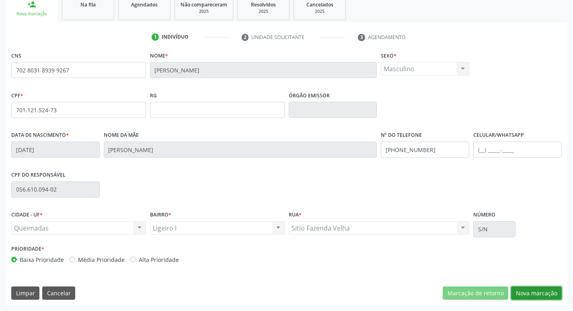
click at [540, 288] on button "Nova marcação" at bounding box center [536, 293] width 51 height 14
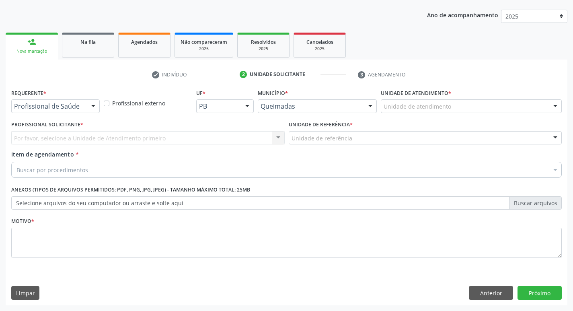
scroll to position [88, 0]
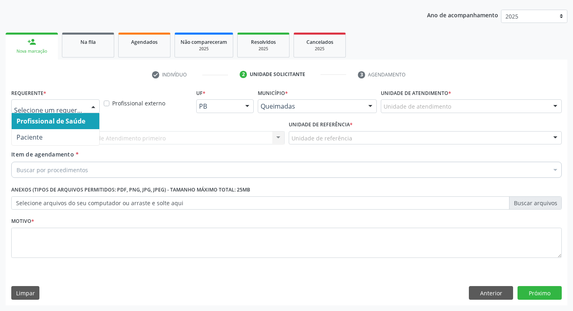
click at [95, 106] on div at bounding box center [93, 107] width 12 height 14
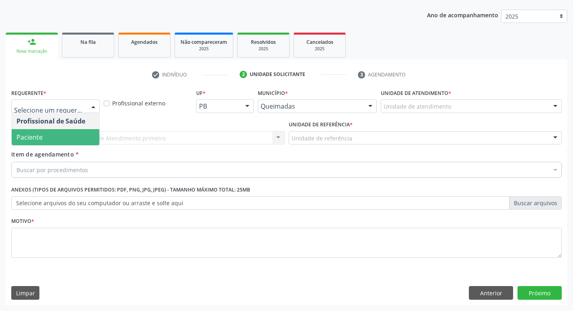
click at [87, 134] on span "Paciente" at bounding box center [56, 137] width 88 height 16
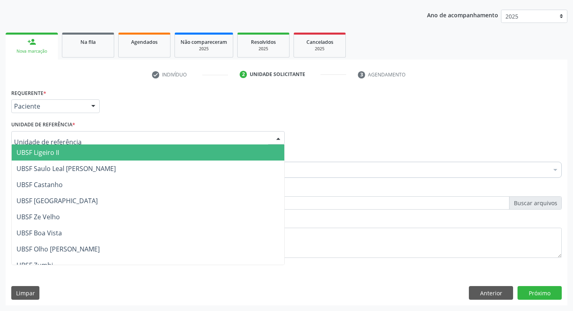
click at [87, 134] on div at bounding box center [148, 138] width 274 height 14
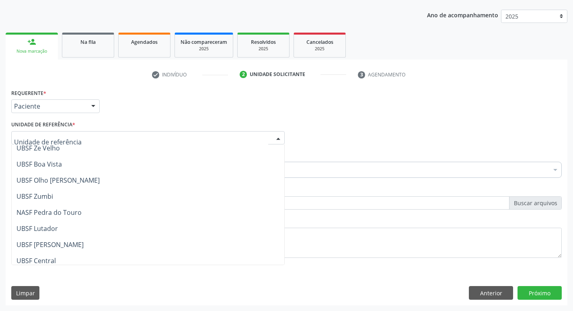
scroll to position [202, 0]
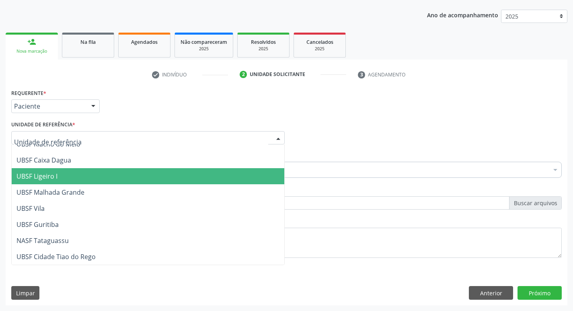
click at [84, 181] on span "UBSF Ligeiro I" at bounding box center [148, 176] width 273 height 16
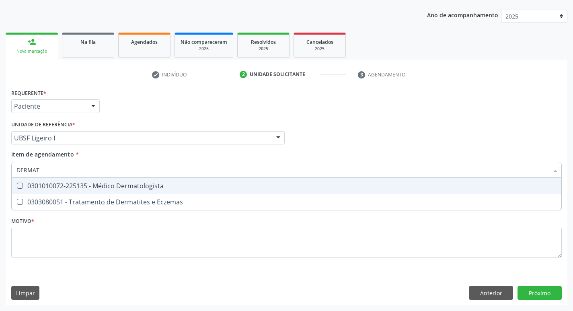
type input "DERMATO"
click at [19, 187] on Dermatologista at bounding box center [20, 186] width 6 height 6
click at [17, 187] on Dermatologista "checkbox" at bounding box center [14, 185] width 5 height 5
checkbox Dermatologista "true"
click at [356, 154] on div "Item de agendamento * DERMATO Desfazer seleção 0301010072-225135 - Médico Derma…" at bounding box center [286, 162] width 551 height 25
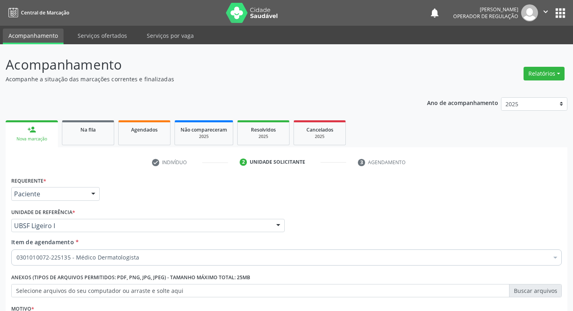
scroll to position [88, 0]
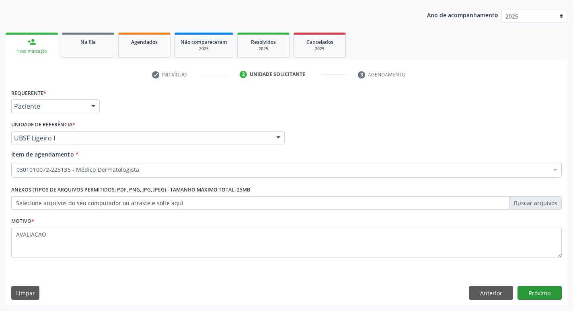
type textarea "AVALIACAO"
click at [546, 295] on button "Próximo" at bounding box center [540, 293] width 44 height 14
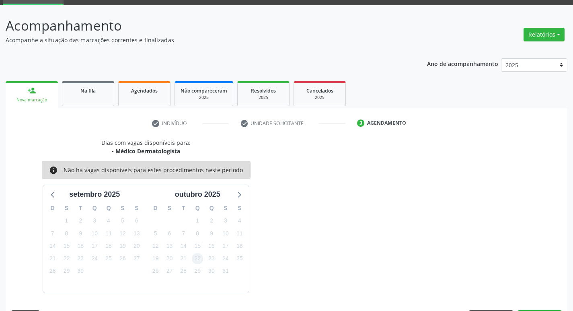
scroll to position [63, 0]
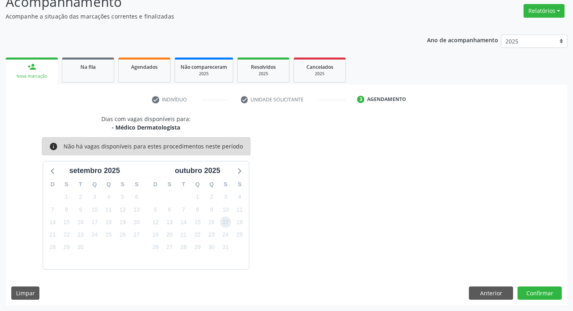
click at [226, 223] on span "17" at bounding box center [225, 221] width 11 height 11
click at [537, 291] on button "Confirmar" at bounding box center [540, 293] width 44 height 14
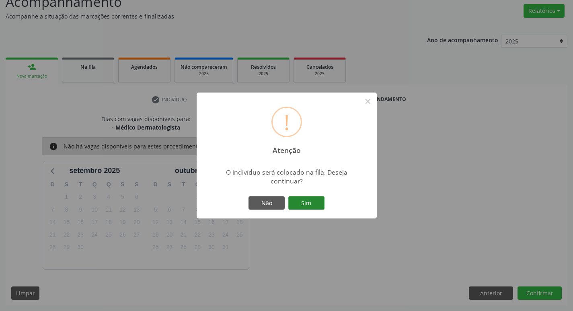
click at [313, 201] on button "Sim" at bounding box center [306, 203] width 36 height 14
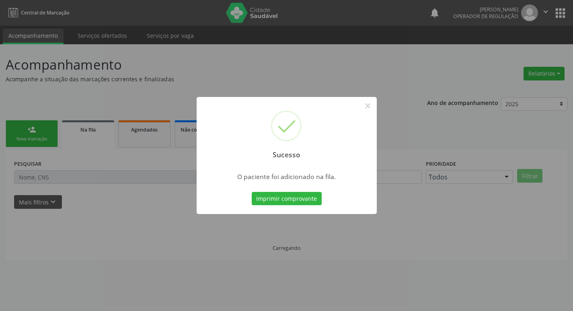
scroll to position [0, 0]
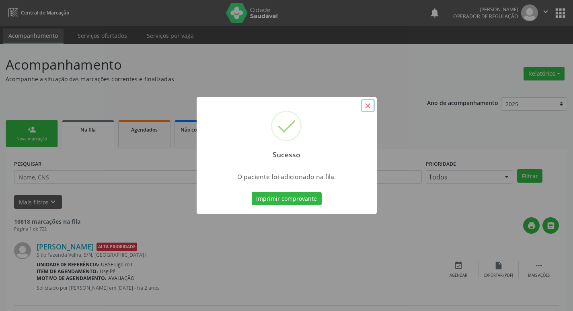
click at [367, 105] on button "×" at bounding box center [368, 106] width 14 height 14
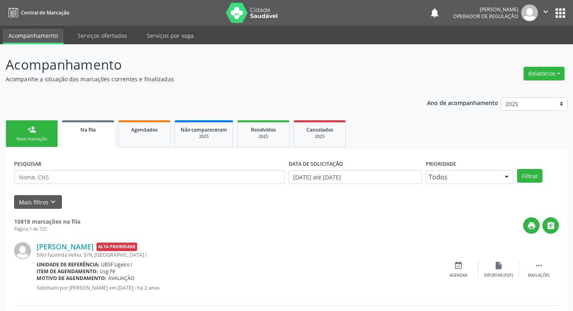
click at [52, 144] on link "person_add Nova marcação" at bounding box center [32, 133] width 52 height 27
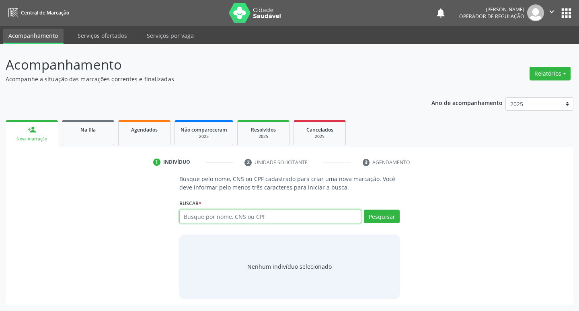
click at [250, 216] on input "text" at bounding box center [270, 217] width 182 height 14
click at [197, 213] on input "text" at bounding box center [270, 217] width 182 height 14
type input "704602147838928"
click at [384, 218] on button "Pesquisar" at bounding box center [382, 217] width 36 height 14
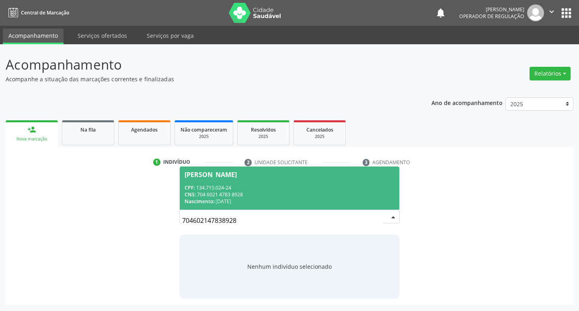
click at [237, 171] on div "Katarina Yohana Maciel Ferreira" at bounding box center [211, 174] width 52 height 6
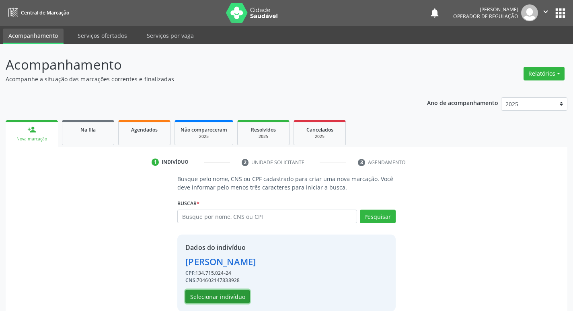
click at [228, 294] on button "Selecionar indivíduo" at bounding box center [217, 297] width 64 height 14
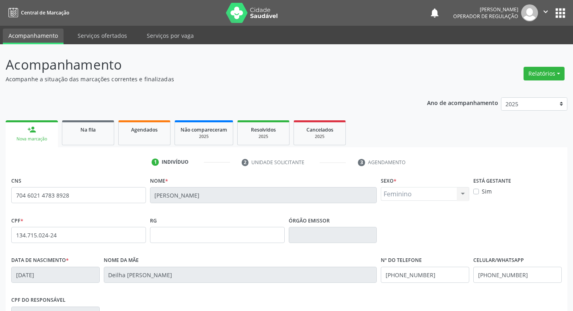
scroll to position [125, 0]
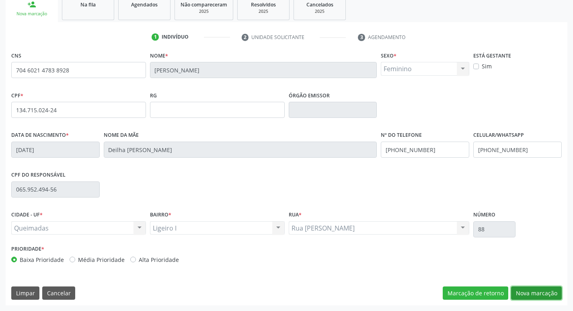
click at [534, 290] on button "Nova marcação" at bounding box center [536, 293] width 51 height 14
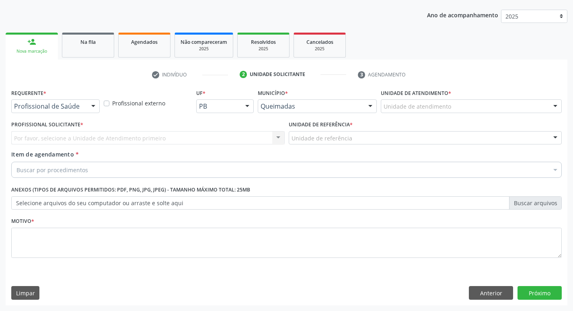
scroll to position [88, 0]
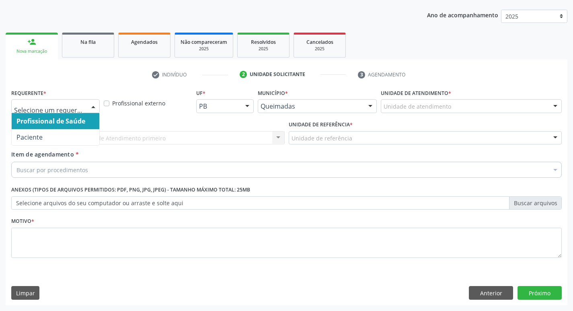
click at [93, 106] on div at bounding box center [93, 107] width 12 height 14
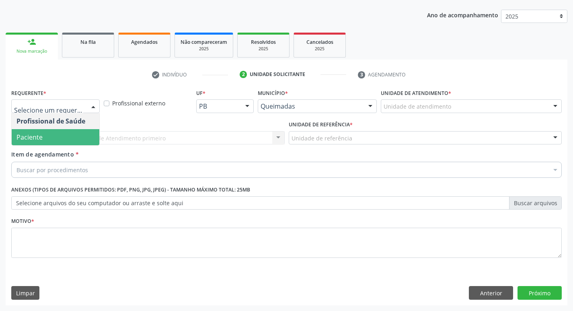
click at [81, 139] on span "Paciente" at bounding box center [56, 137] width 88 height 16
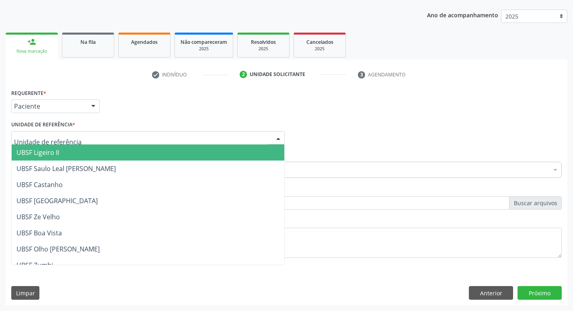
click at [81, 139] on div at bounding box center [148, 138] width 274 height 14
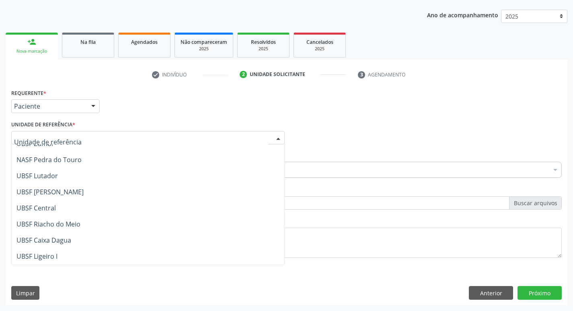
scroll to position [121, 0]
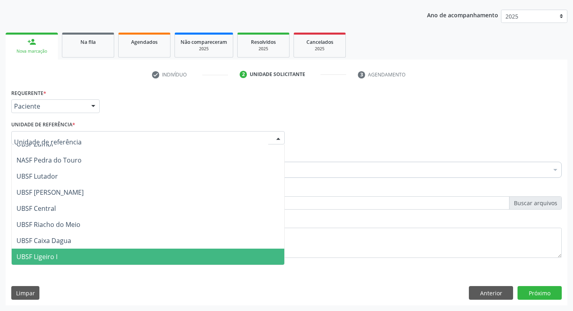
click at [88, 252] on span "UBSF Ligeiro I" at bounding box center [148, 257] width 273 height 16
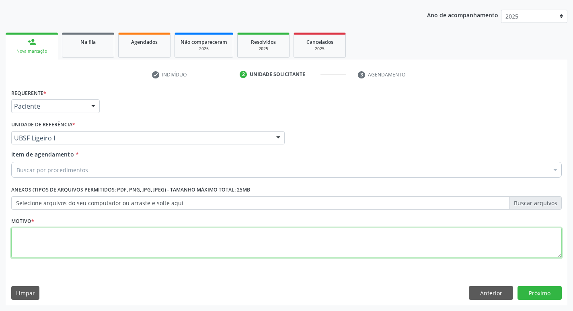
click at [37, 239] on textarea at bounding box center [286, 243] width 551 height 31
type textarea "RETORNO DERMATO"
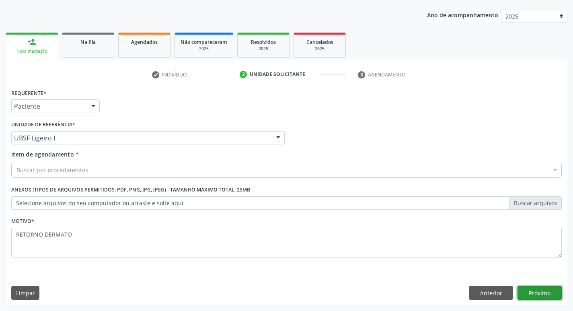
click at [542, 291] on button "Próximo" at bounding box center [540, 293] width 44 height 14
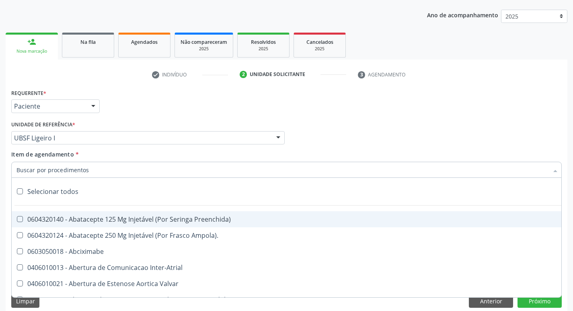
click at [29, 171] on input "Item de agendamento *" at bounding box center [282, 170] width 532 height 16
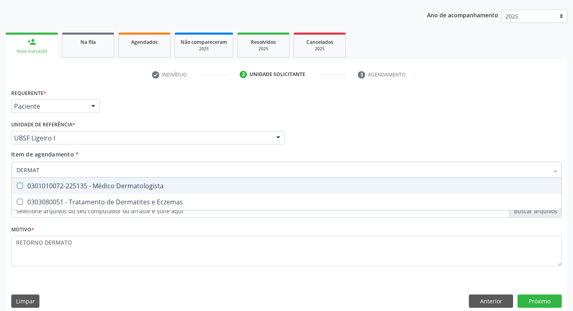
type input "DERMATO"
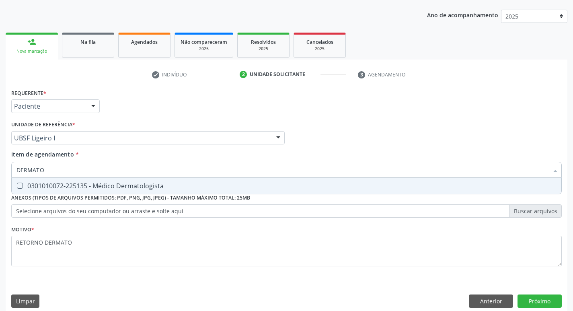
click at [19, 187] on Dermatologista at bounding box center [20, 186] width 6 height 6
click at [17, 187] on Dermatologista "checkbox" at bounding box center [14, 185] width 5 height 5
checkbox Dermatologista "true"
click at [379, 147] on div "Profissional Solicitante Por favor, selecione a Unidade de Atendimento primeiro…" at bounding box center [286, 134] width 555 height 31
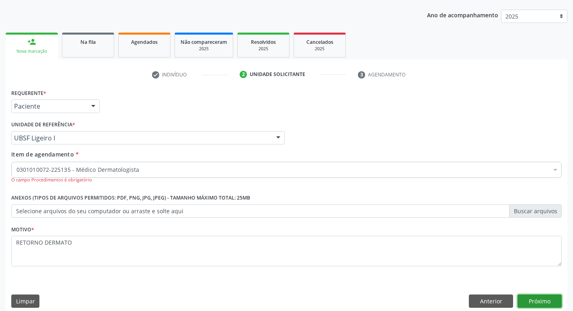
click at [537, 300] on button "Próximo" at bounding box center [540, 301] width 44 height 14
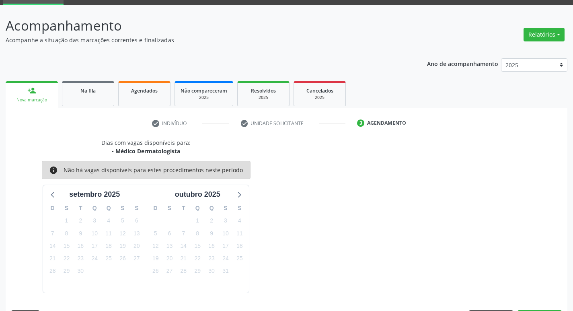
scroll to position [63, 0]
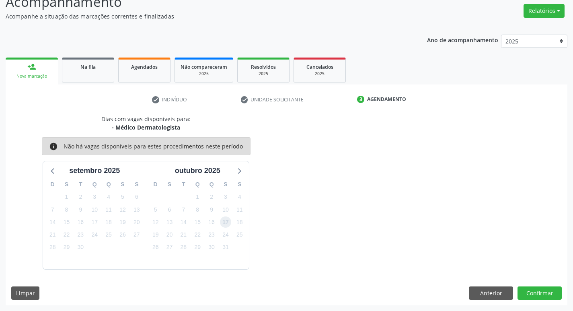
click at [229, 222] on span "17" at bounding box center [225, 221] width 11 height 11
click at [535, 288] on button "Confirmar" at bounding box center [540, 293] width 44 height 14
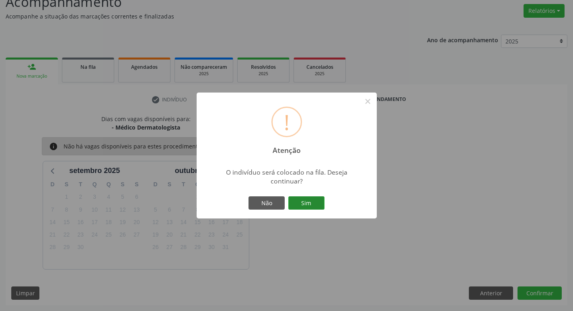
click at [308, 205] on button "Sim" at bounding box center [306, 203] width 36 height 14
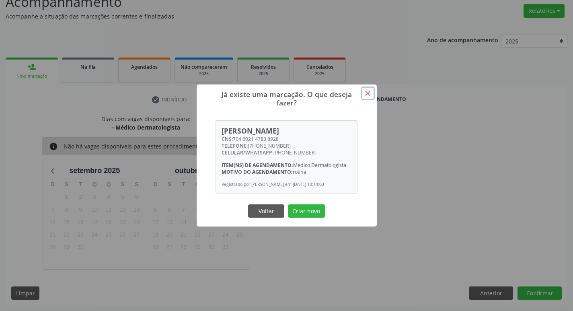
click at [369, 88] on button "×" at bounding box center [368, 93] width 14 height 14
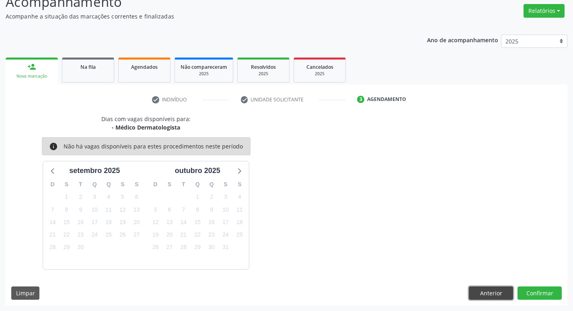
click at [487, 292] on button "Anterior" at bounding box center [491, 293] width 44 height 14
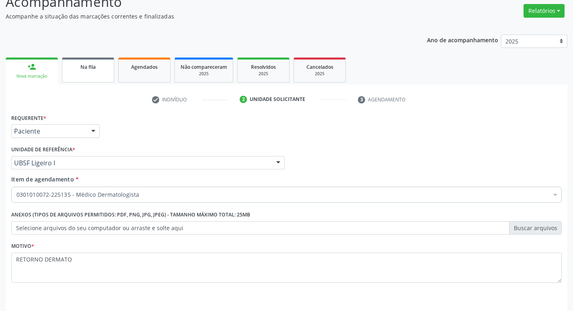
click at [85, 64] on span "Na fila" at bounding box center [87, 67] width 15 height 7
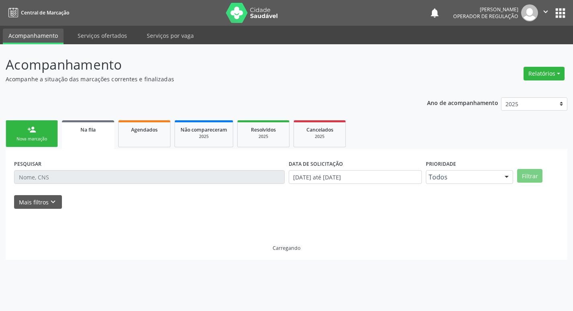
scroll to position [0, 0]
click at [27, 132] on link "person_add Nova marcação" at bounding box center [32, 133] width 52 height 27
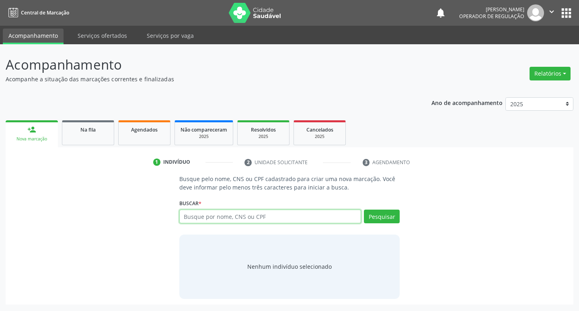
click at [209, 217] on input "text" at bounding box center [270, 217] width 182 height 14
type input "702009749908490"
click at [380, 216] on button "Pesquisar" at bounding box center [382, 217] width 36 height 14
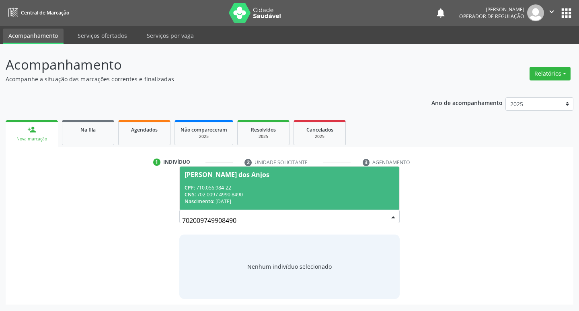
drag, startPoint x: 237, startPoint y: 173, endPoint x: 235, endPoint y: 168, distance: 5.4
click at [237, 172] on div "Renata Kelly Feitosa dos Anjos" at bounding box center [227, 174] width 85 height 6
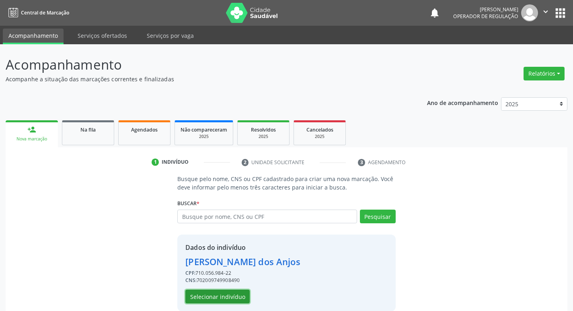
click at [217, 296] on button "Selecionar indivíduo" at bounding box center [217, 297] width 64 height 14
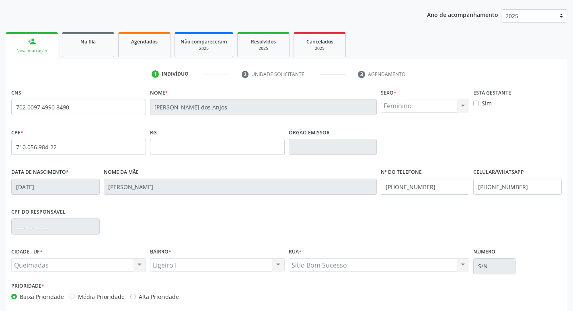
scroll to position [125, 0]
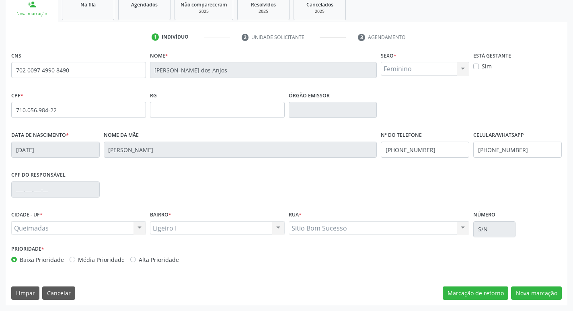
click at [528, 285] on div "CNS 702 0097 4990 8490 Nome * Renata Kelly Feitosa dos Anjos Sexo * Feminino Ma…" at bounding box center [287, 177] width 562 height 256
click at [528, 291] on button "Nova marcação" at bounding box center [536, 293] width 51 height 14
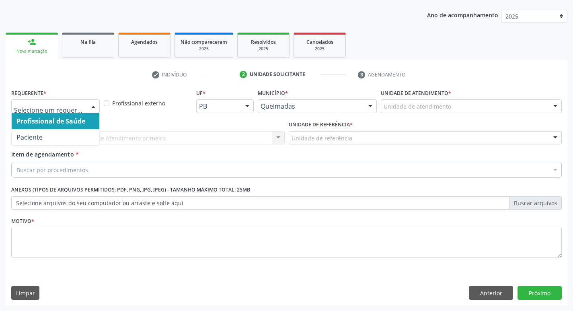
click at [97, 105] on div at bounding box center [93, 107] width 12 height 14
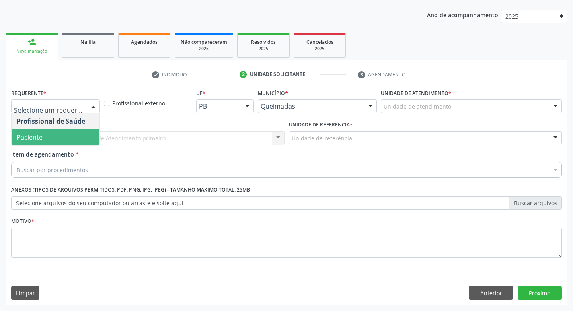
click at [80, 137] on span "Paciente" at bounding box center [56, 137] width 88 height 16
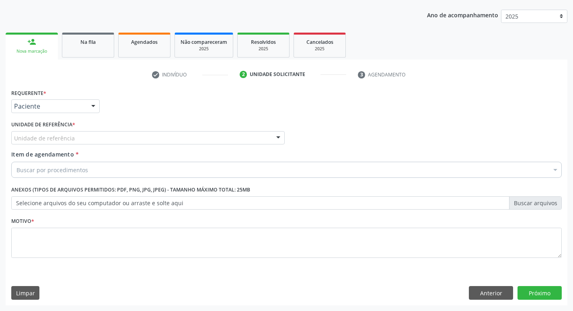
click at [74, 139] on div "Unidade de referência" at bounding box center [148, 138] width 274 height 14
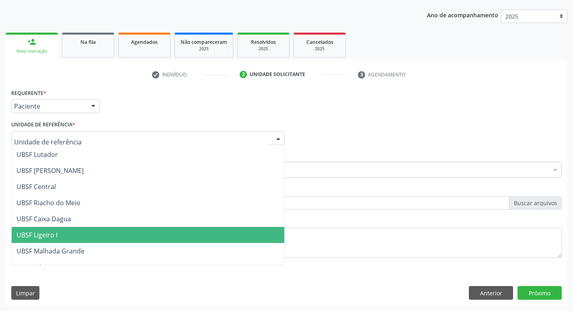
scroll to position [161, 0]
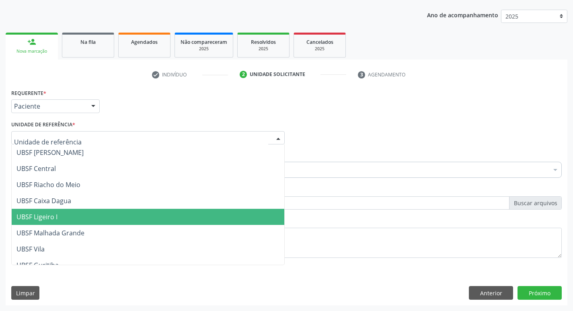
click at [103, 211] on span "UBSF Ligeiro I" at bounding box center [148, 217] width 273 height 16
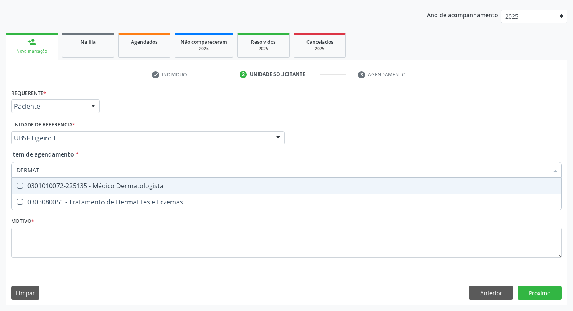
type input "DERMATO"
click at [22, 183] on Dermatologista at bounding box center [20, 186] width 6 height 6
click at [17, 183] on Dermatologista "checkbox" at bounding box center [14, 185] width 5 height 5
checkbox Dermatologista "true"
click at [430, 153] on div "Item de agendamento * DERMATO Desfazer seleção 0301010072-225135 - Médico Derma…" at bounding box center [286, 162] width 551 height 25
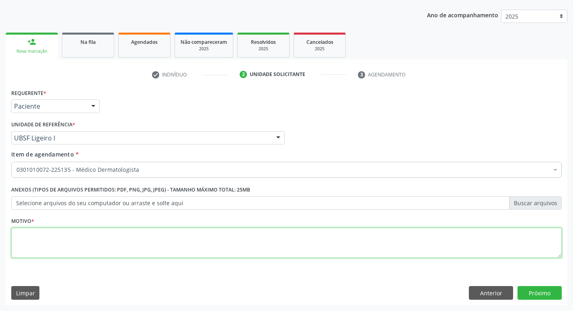
click at [20, 240] on textarea at bounding box center [286, 243] width 551 height 31
type textarea "E"
type textarea "D"
type textarea "RETORNO"
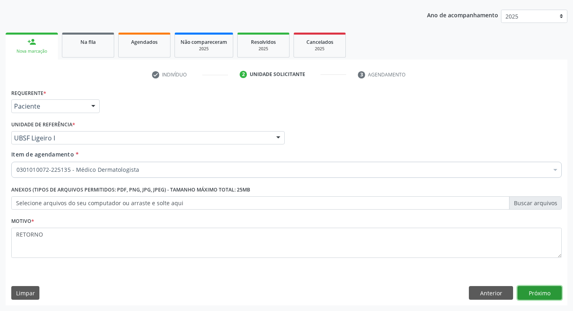
click at [543, 295] on button "Próximo" at bounding box center [540, 293] width 44 height 14
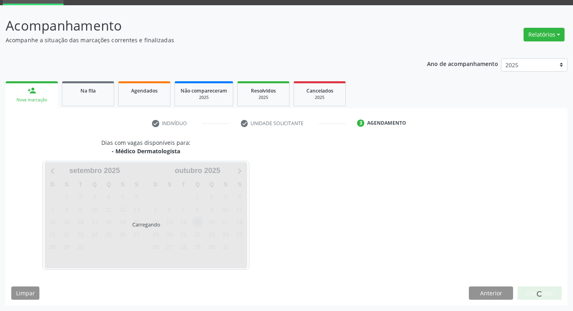
scroll to position [63, 0]
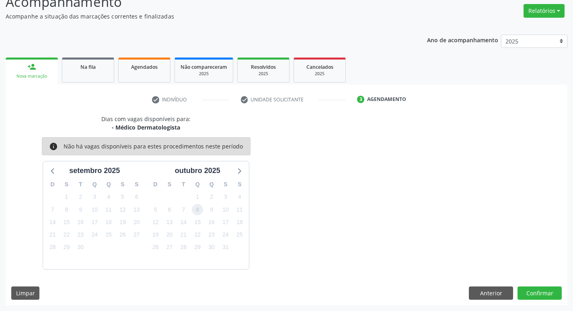
click at [197, 210] on span "8" at bounding box center [197, 209] width 11 height 11
click at [528, 292] on button "Confirmar" at bounding box center [540, 293] width 44 height 14
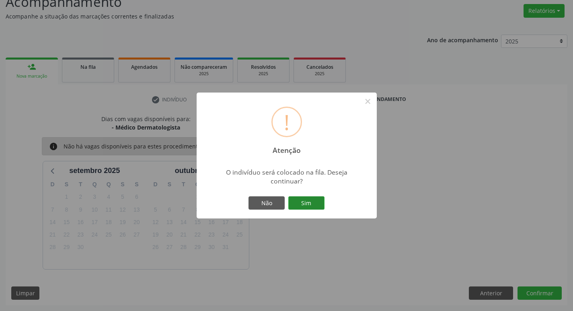
click at [317, 206] on button "Sim" at bounding box center [306, 203] width 36 height 14
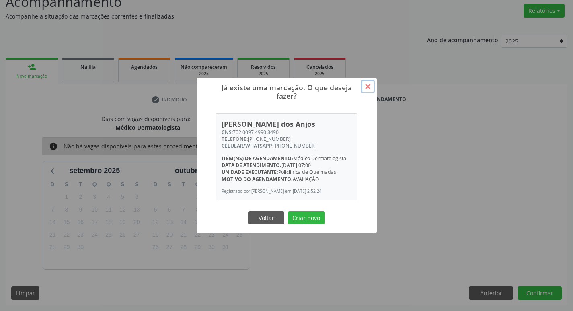
click at [367, 82] on button "×" at bounding box center [368, 87] width 14 height 14
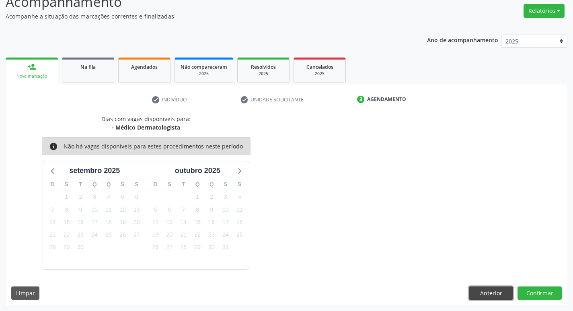
click at [488, 291] on button "Anterior" at bounding box center [491, 293] width 44 height 14
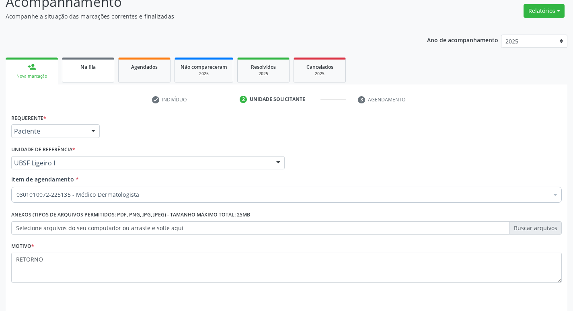
click at [96, 65] on div "Na fila" at bounding box center [88, 66] width 40 height 8
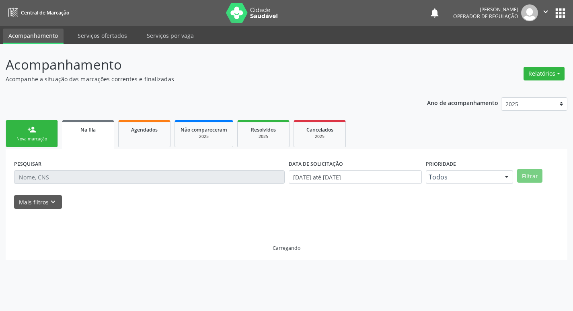
scroll to position [0, 0]
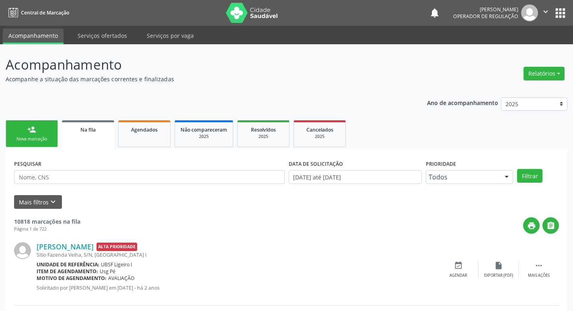
click at [37, 135] on link "person_add Nova marcação" at bounding box center [32, 133] width 52 height 27
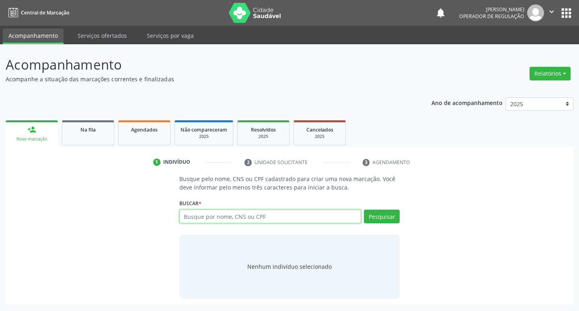
click at [226, 216] on input "text" at bounding box center [270, 217] width 182 height 14
click at [218, 219] on input "text" at bounding box center [270, 217] width 182 height 14
type input "700004061419204"
click at [387, 212] on button "Pesquisar" at bounding box center [382, 217] width 36 height 14
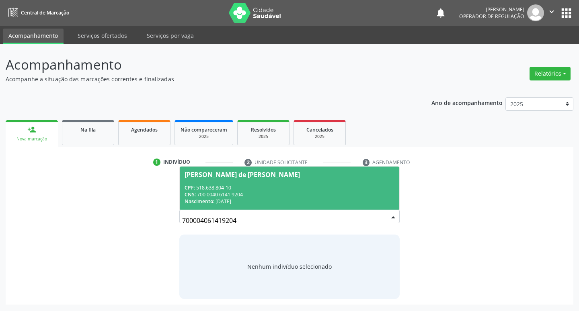
click at [215, 175] on div "Joana Darc de Luna Silva Cassemiro" at bounding box center [242, 174] width 115 height 6
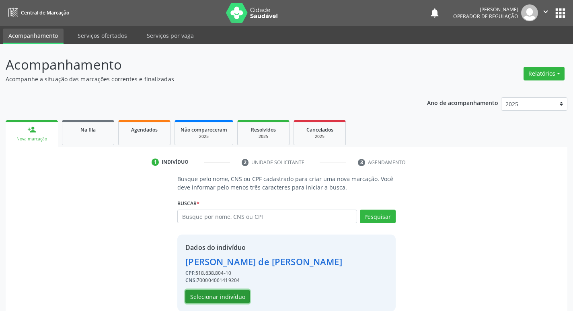
click at [230, 298] on button "Selecionar indivíduo" at bounding box center [217, 297] width 64 height 14
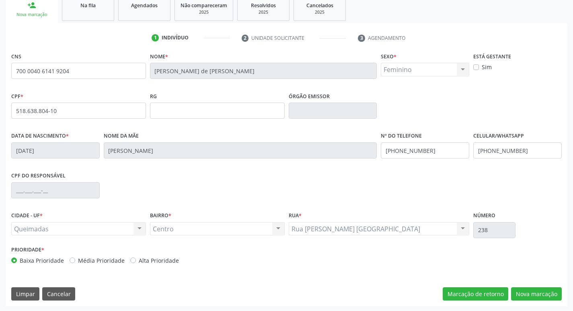
scroll to position [125, 0]
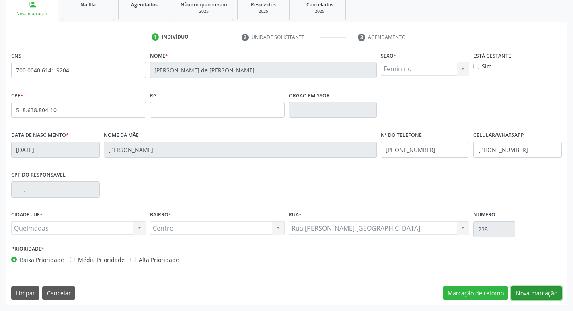
click at [532, 292] on button "Nova marcação" at bounding box center [536, 293] width 51 height 14
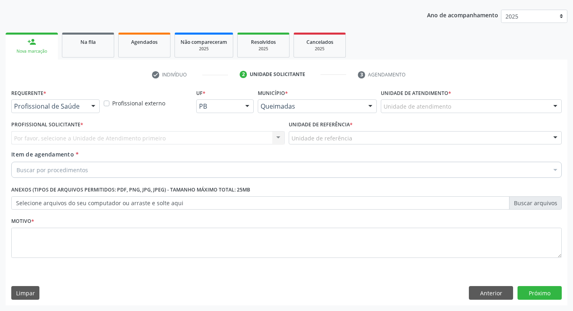
scroll to position [88, 0]
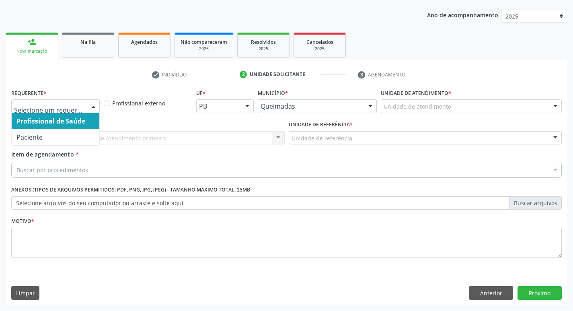
click at [93, 107] on div at bounding box center [93, 107] width 12 height 14
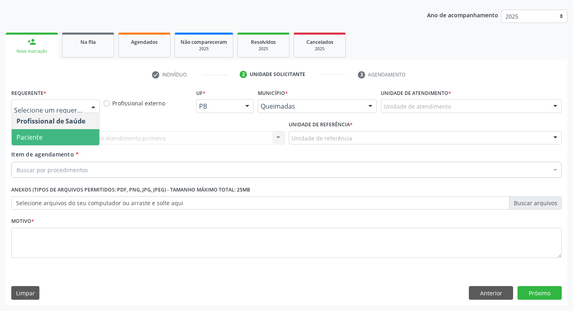
click at [69, 130] on span "Paciente" at bounding box center [56, 137] width 88 height 16
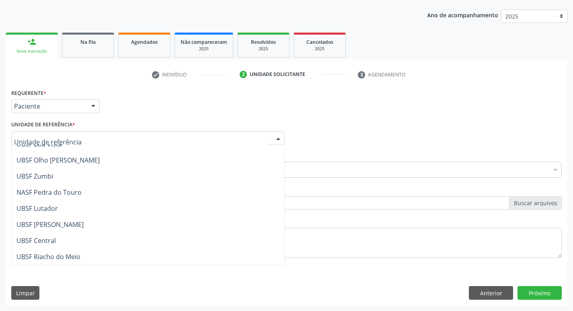
scroll to position [121, 0]
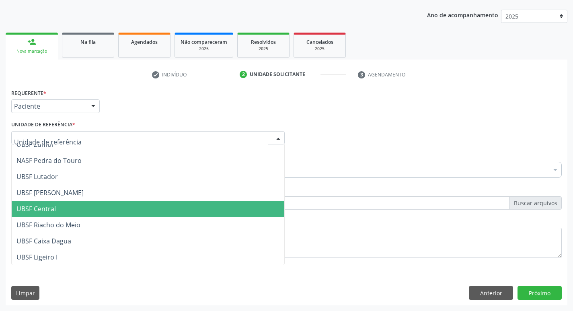
click at [54, 204] on span "UBSF Central" at bounding box center [35, 208] width 39 height 9
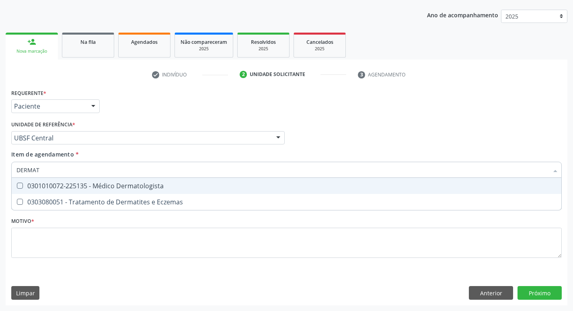
type input "DERMATO"
click at [21, 185] on Dermatologista at bounding box center [20, 186] width 6 height 6
click at [17, 185] on Dermatologista "checkbox" at bounding box center [14, 185] width 5 height 5
checkbox Dermatologista "true"
click at [337, 139] on div "Profissional Solicitante Por favor, selecione a Unidade de Atendimento primeiro…" at bounding box center [286, 134] width 555 height 31
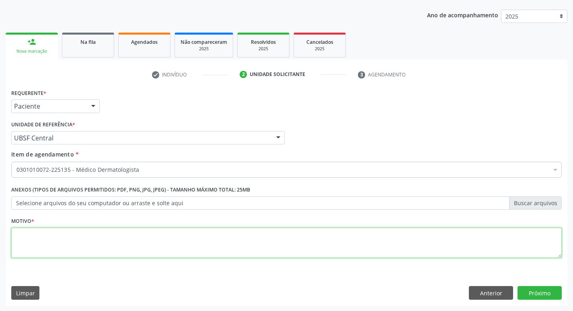
click at [31, 243] on textarea at bounding box center [286, 243] width 551 height 31
type textarea "CONSULTA DERMATO"
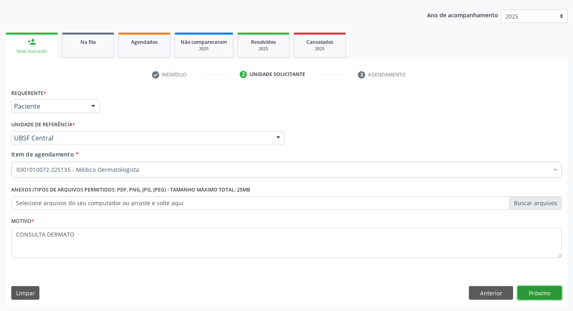
click at [542, 292] on button "Próximo" at bounding box center [540, 293] width 44 height 14
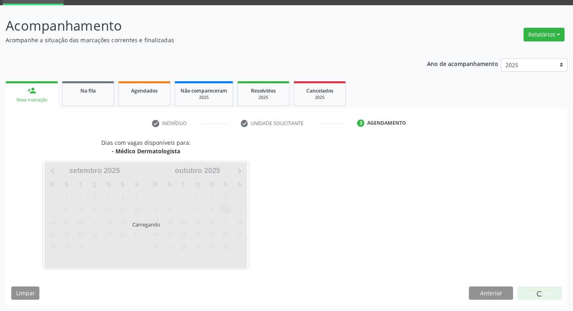
scroll to position [63, 0]
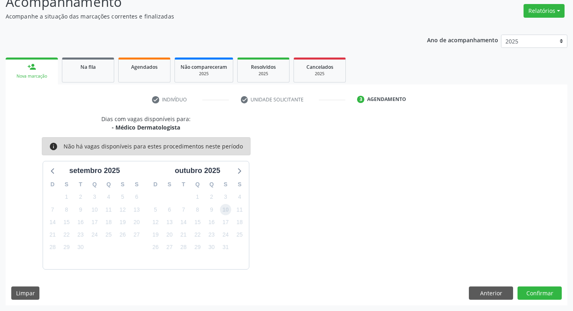
click at [226, 208] on span "10" at bounding box center [225, 209] width 11 height 11
click at [535, 295] on button "Confirmar" at bounding box center [540, 293] width 44 height 14
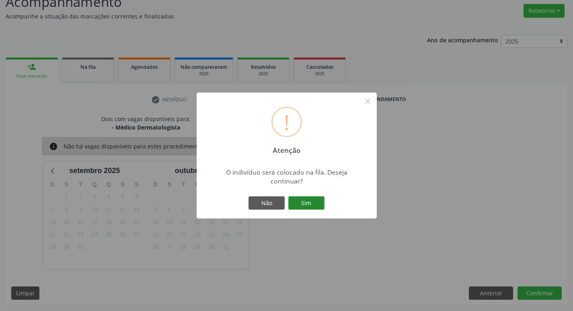
click at [315, 206] on button "Sim" at bounding box center [306, 203] width 36 height 14
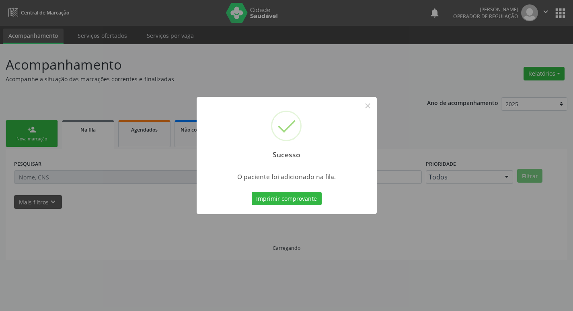
scroll to position [0, 0]
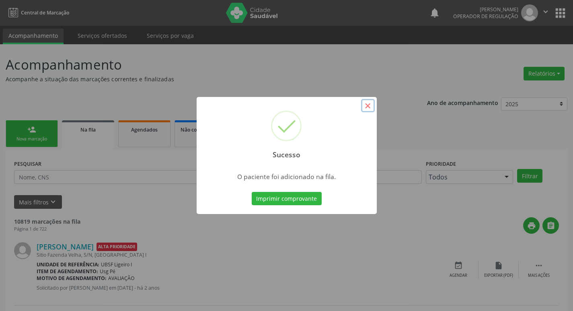
click at [365, 105] on button "×" at bounding box center [368, 106] width 14 height 14
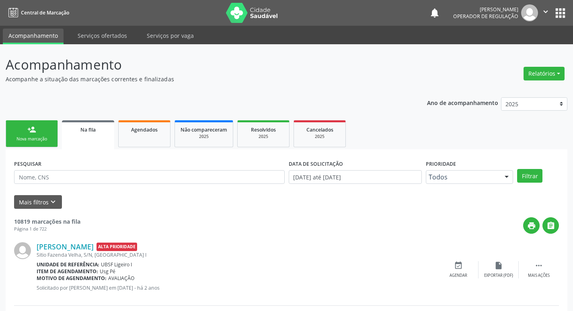
click at [37, 142] on div "Nova marcação" at bounding box center [32, 139] width 40 height 6
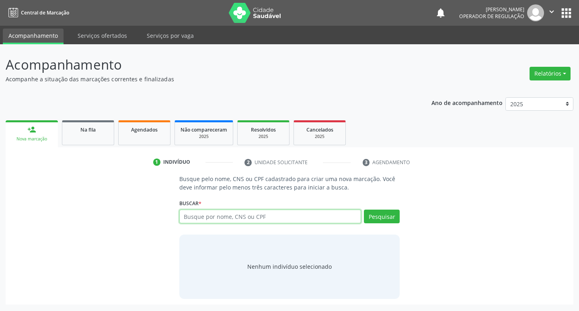
click at [237, 214] on input "text" at bounding box center [270, 217] width 182 height 14
type input "704004833311965"
click at [394, 218] on button "Pesquisar" at bounding box center [382, 217] width 36 height 14
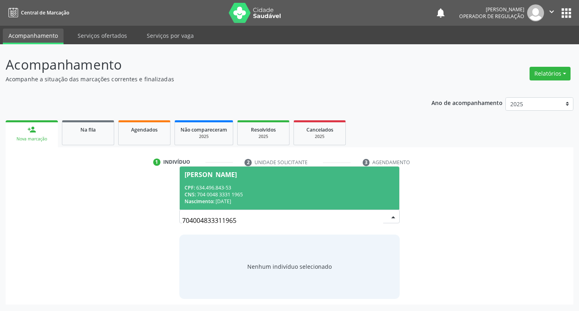
click at [219, 167] on span "Maria do Socorro Silva CPF: 634.496.843-53 CNS: 704 0048 3331 1965 Nascimento: …" at bounding box center [290, 188] width 220 height 43
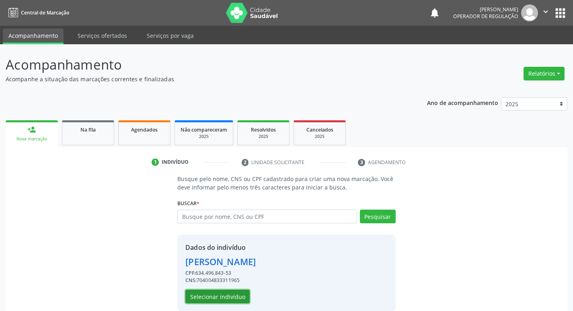
click at [202, 290] on button "Selecionar indivíduo" at bounding box center [217, 297] width 64 height 14
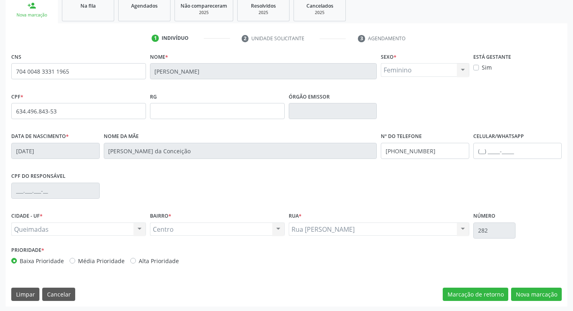
scroll to position [125, 0]
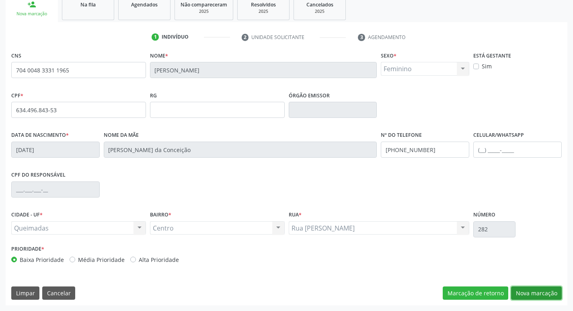
click at [523, 294] on button "Nova marcação" at bounding box center [536, 293] width 51 height 14
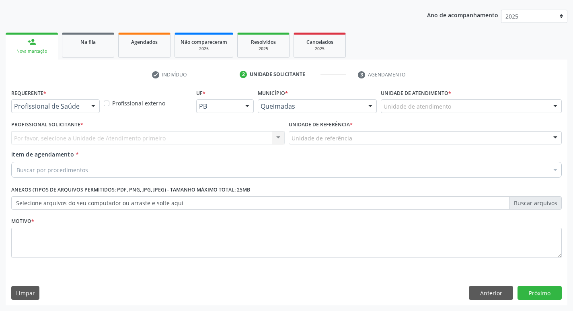
scroll to position [88, 0]
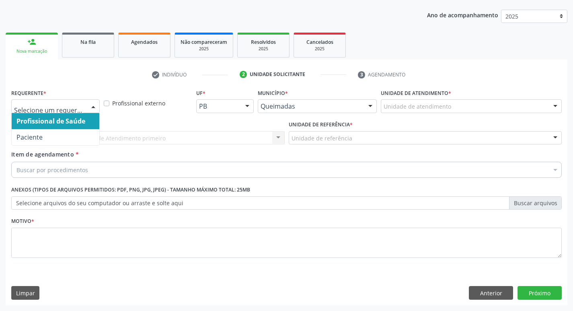
click at [91, 105] on div at bounding box center [93, 107] width 12 height 14
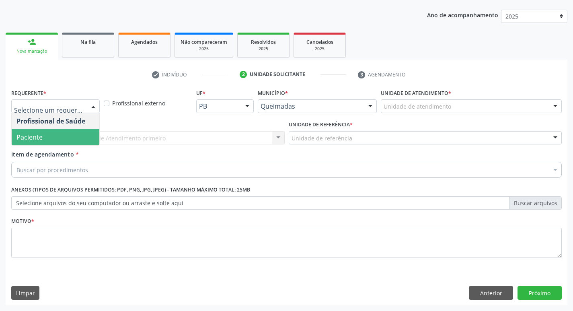
click at [87, 134] on span "Paciente" at bounding box center [56, 137] width 88 height 16
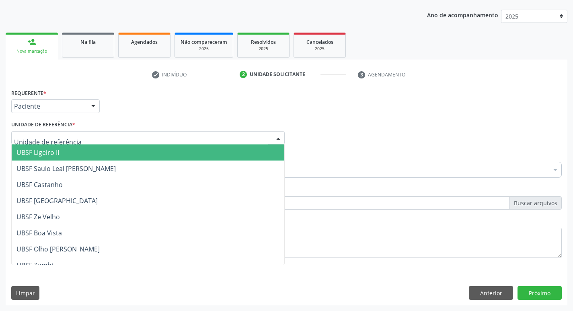
click at [77, 134] on div at bounding box center [148, 138] width 274 height 14
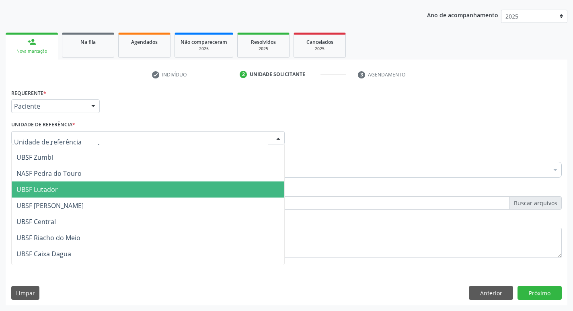
scroll to position [121, 0]
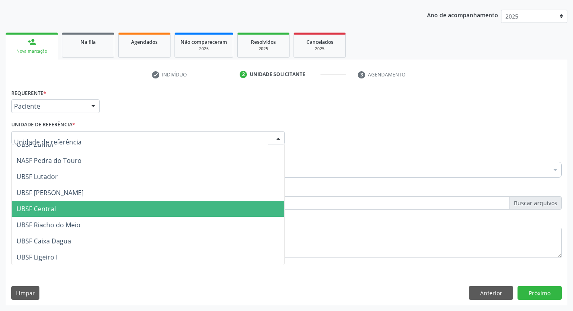
click at [70, 204] on span "UBSF Central" at bounding box center [148, 209] width 273 height 16
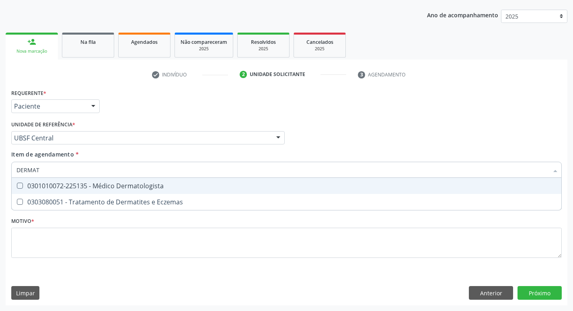
type input "DERMATO"
click at [17, 186] on Dermatologista at bounding box center [20, 186] width 6 height 6
click at [17, 186] on Dermatologista "checkbox" at bounding box center [14, 185] width 5 height 5
checkbox Dermatologista "true"
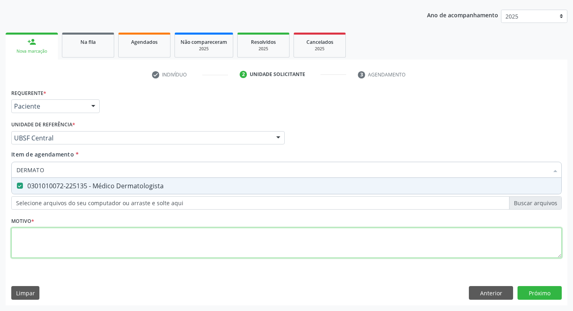
click at [26, 248] on div "Requerente * Paciente Profissional de Saúde Paciente Nenhum resultado encontrad…" at bounding box center [286, 178] width 551 height 182
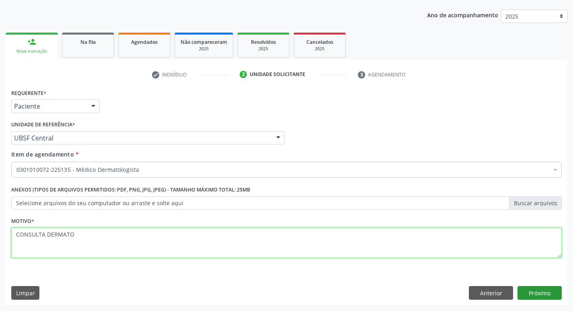
type textarea "CONSULTA DERMATO"
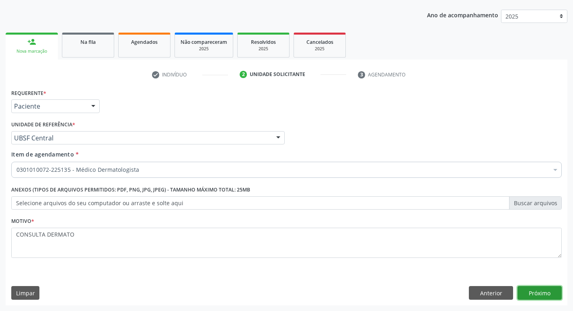
click at [529, 291] on button "Próximo" at bounding box center [540, 293] width 44 height 14
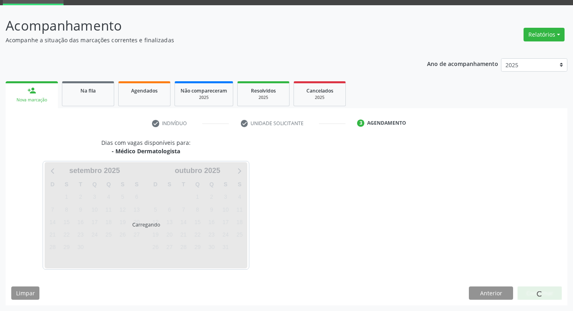
scroll to position [63, 0]
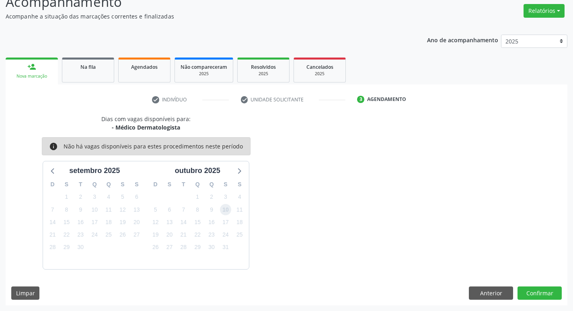
click at [228, 211] on span "10" at bounding box center [225, 209] width 11 height 11
click at [546, 295] on button "Confirmar" at bounding box center [540, 293] width 44 height 14
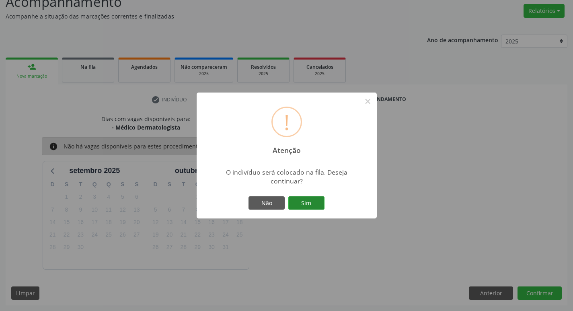
click at [319, 206] on button "Sim" at bounding box center [306, 203] width 36 height 14
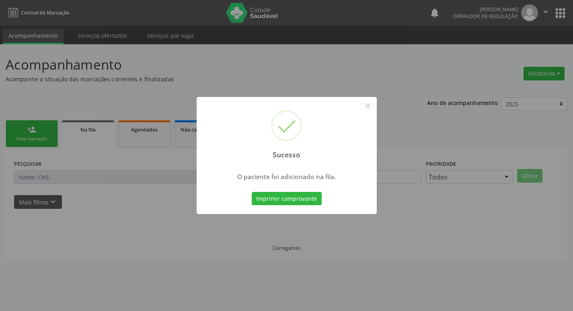
scroll to position [0, 0]
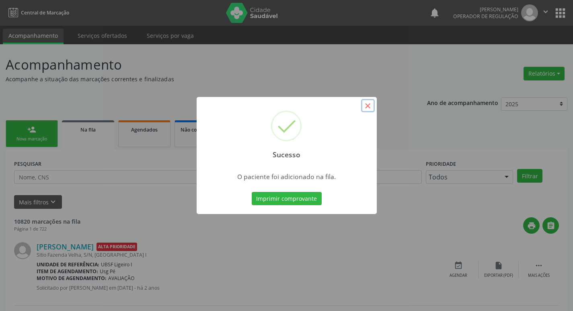
click at [366, 107] on button "×" at bounding box center [368, 106] width 14 height 14
